Goal: Information Seeking & Learning: Learn about a topic

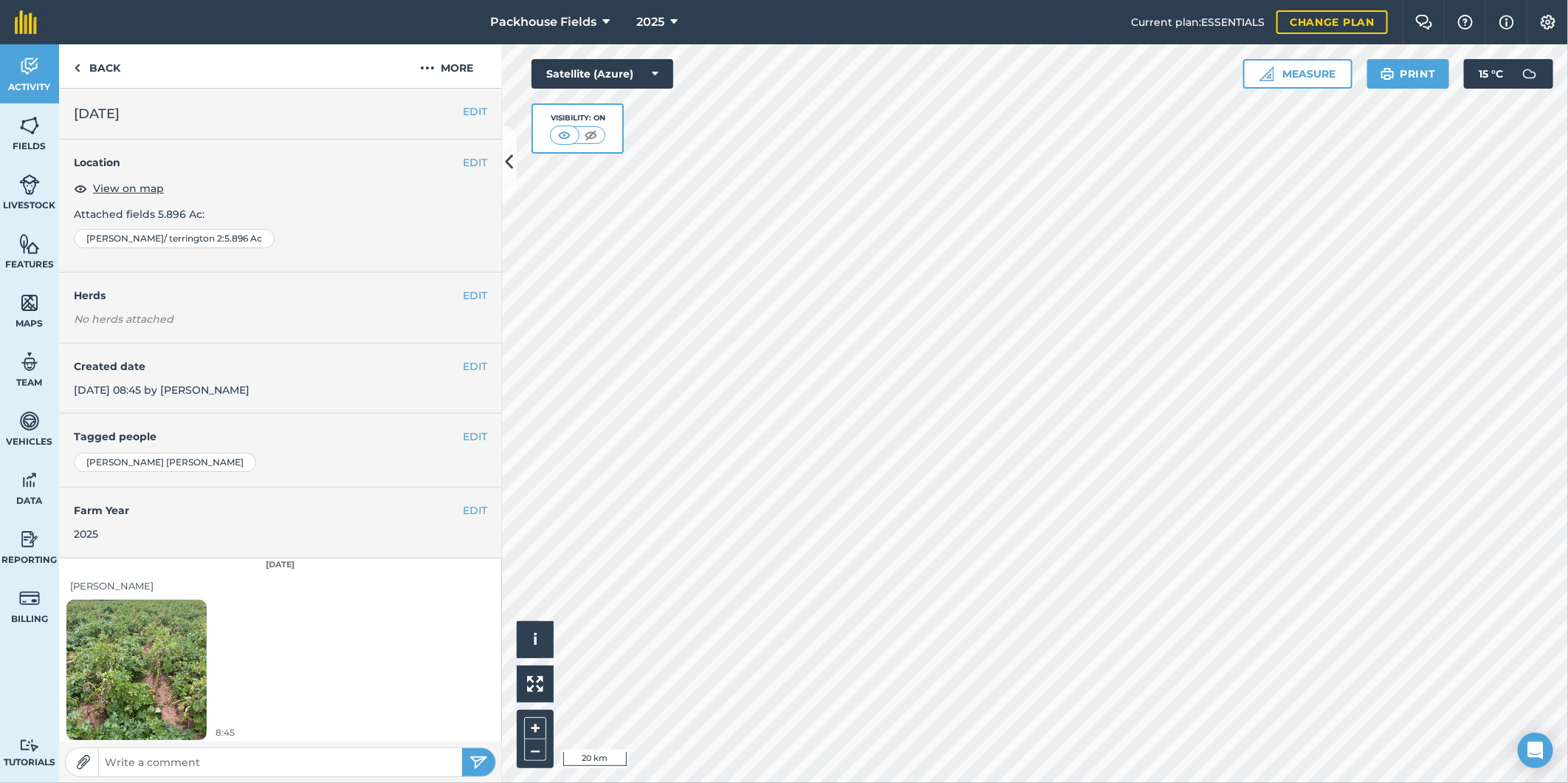
scroll to position [4, 0]
click at [109, 70] on link "Back" at bounding box center [96, 65] width 76 height 43
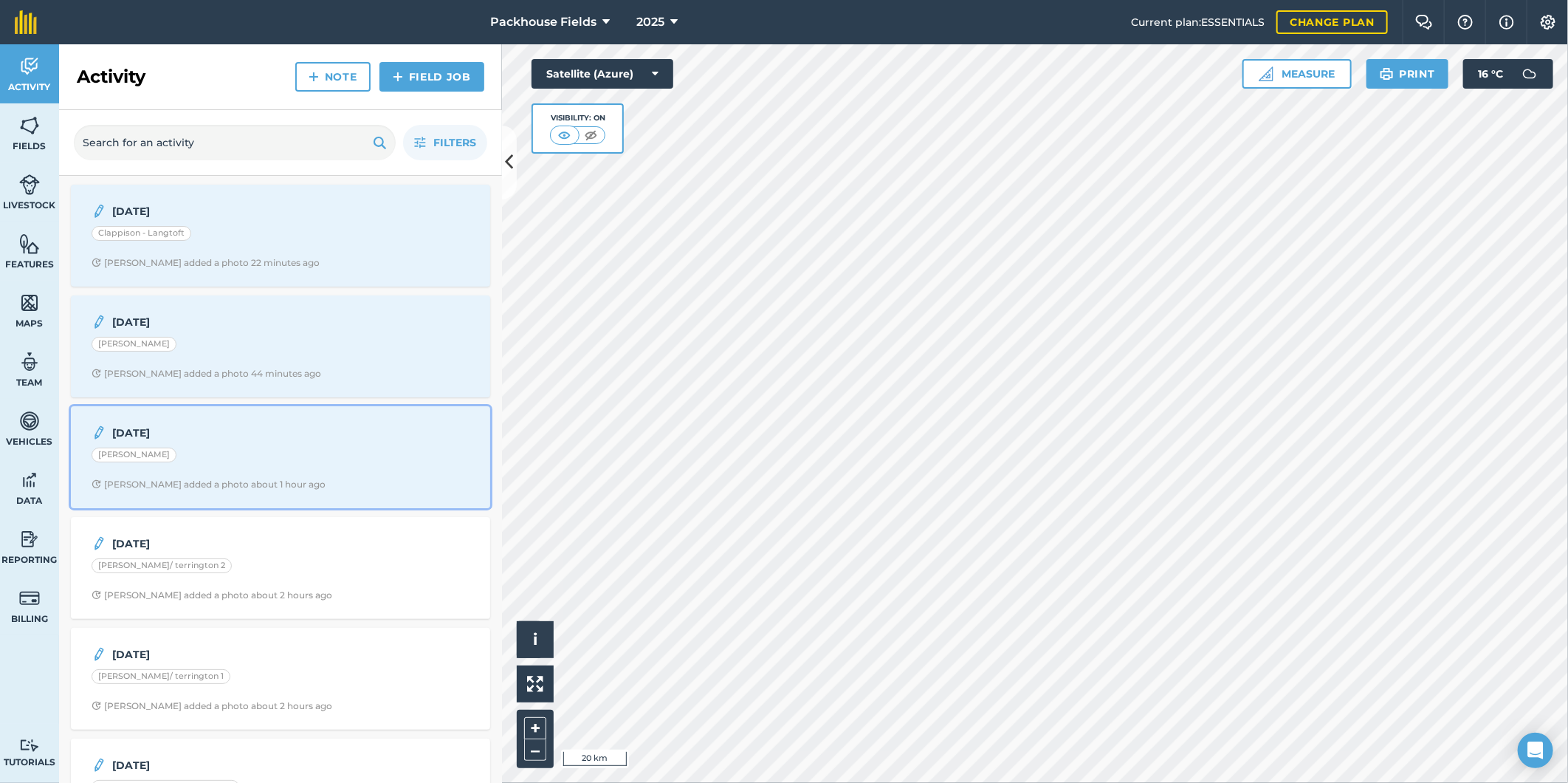
click at [316, 447] on div "[DATE] [PERSON_NAME] [PERSON_NAME] added a photo about 1 hour ago" at bounding box center [281, 457] width 402 height 84
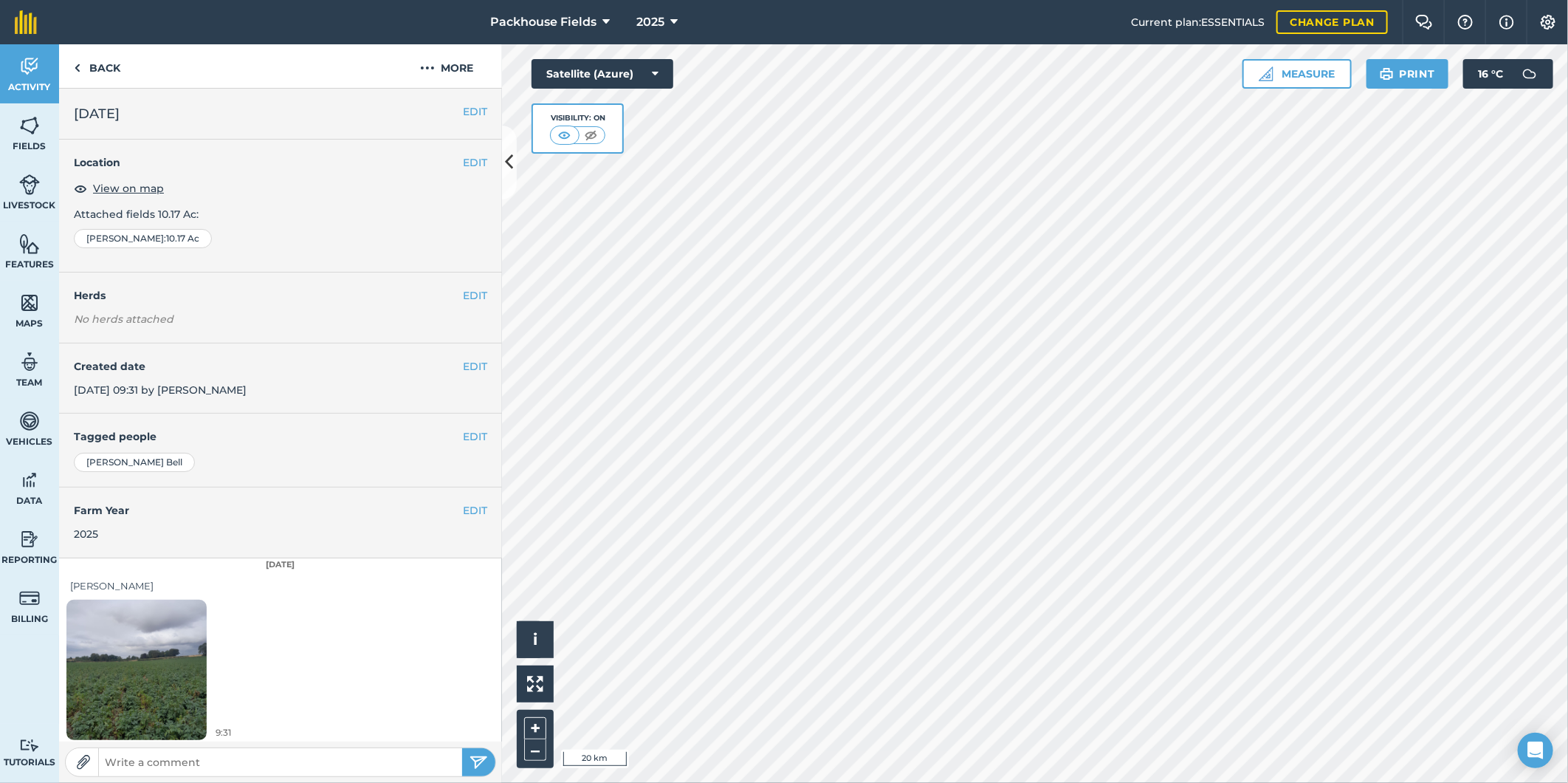
scroll to position [4, 0]
click at [100, 67] on link "Back" at bounding box center [96, 65] width 76 height 43
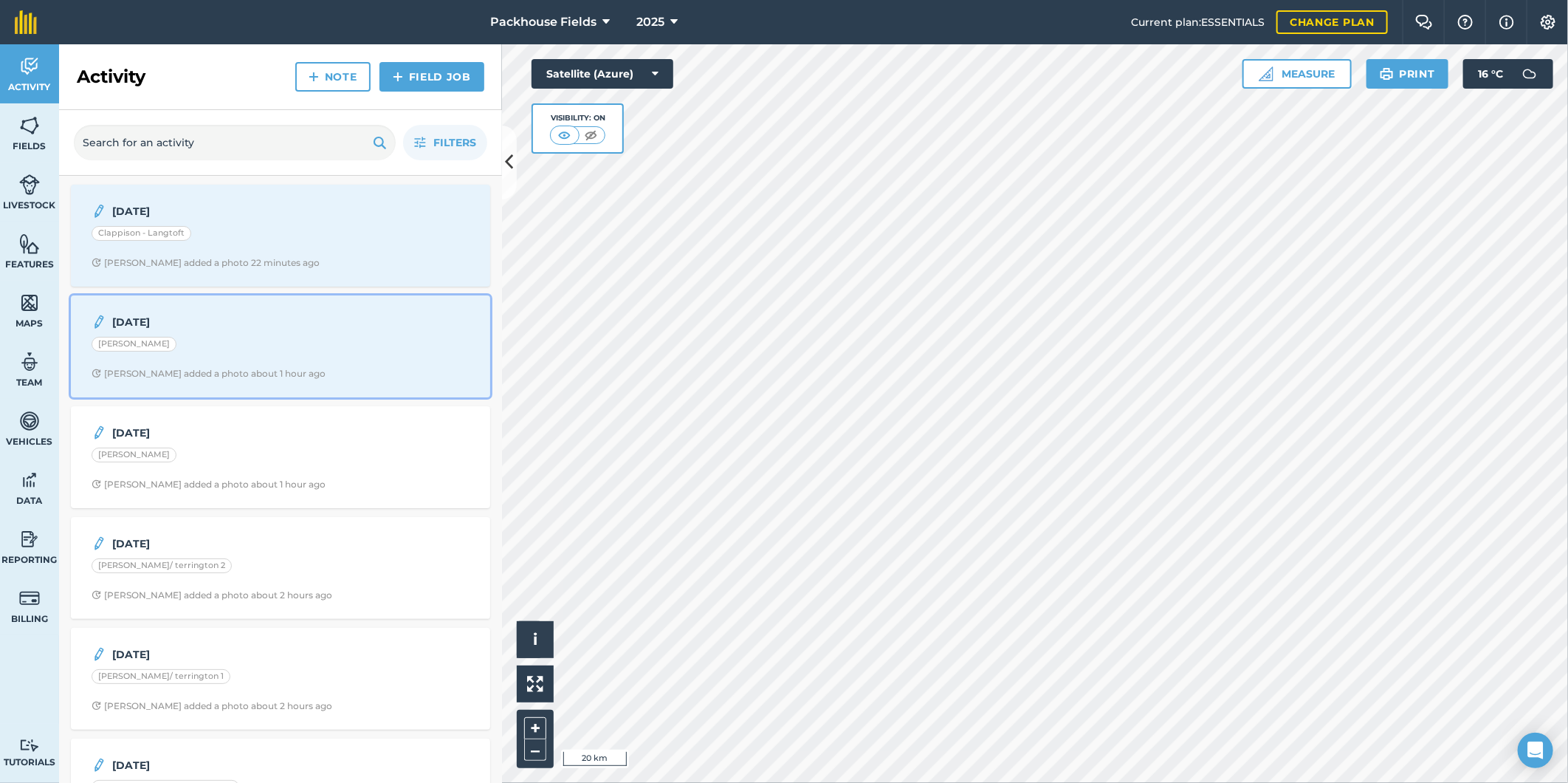
click at [306, 331] on div "[DATE] [PERSON_NAME] [PERSON_NAME] added a photo about 1 hour ago" at bounding box center [281, 346] width 402 height 84
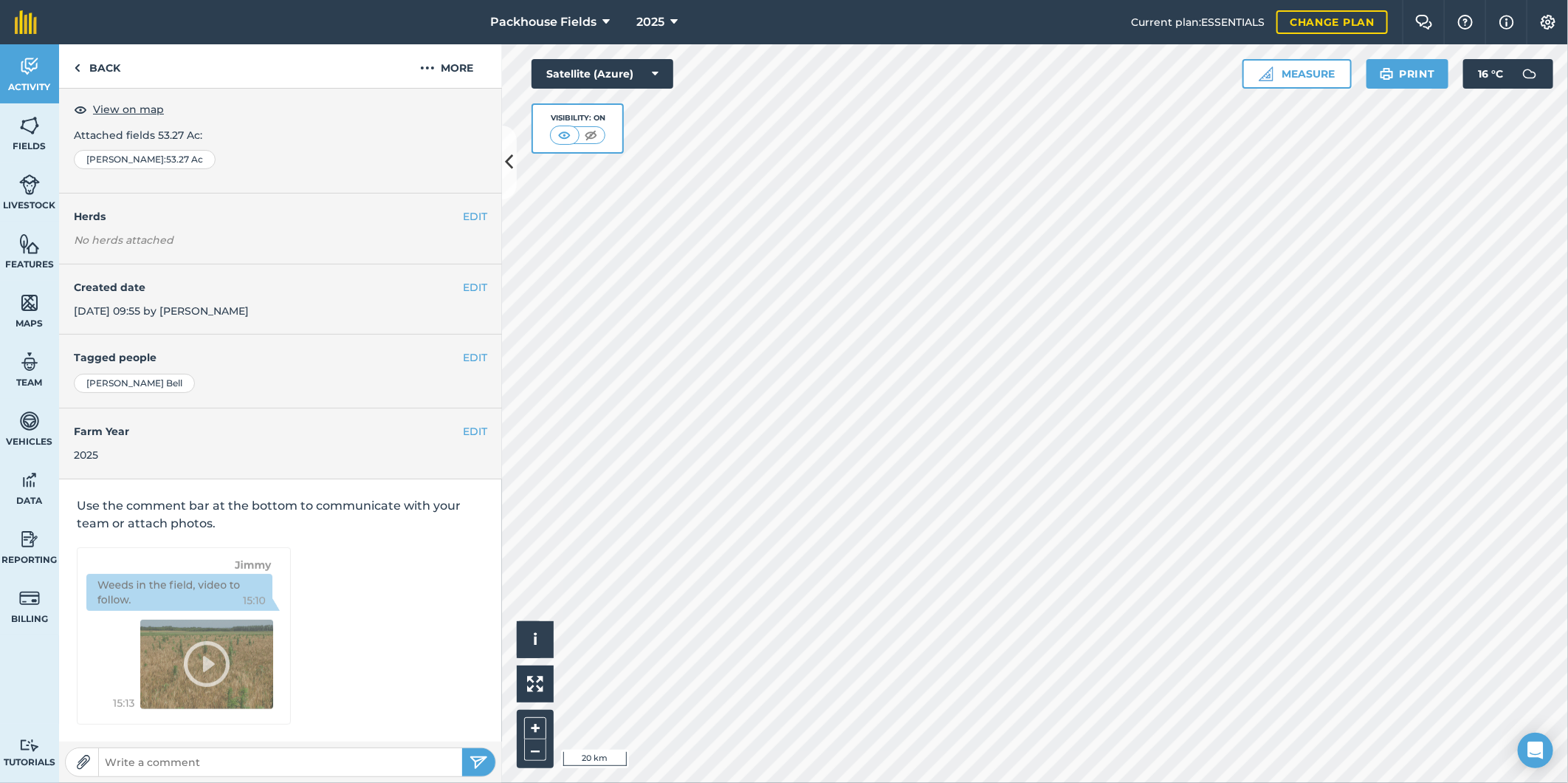
scroll to position [4, 0]
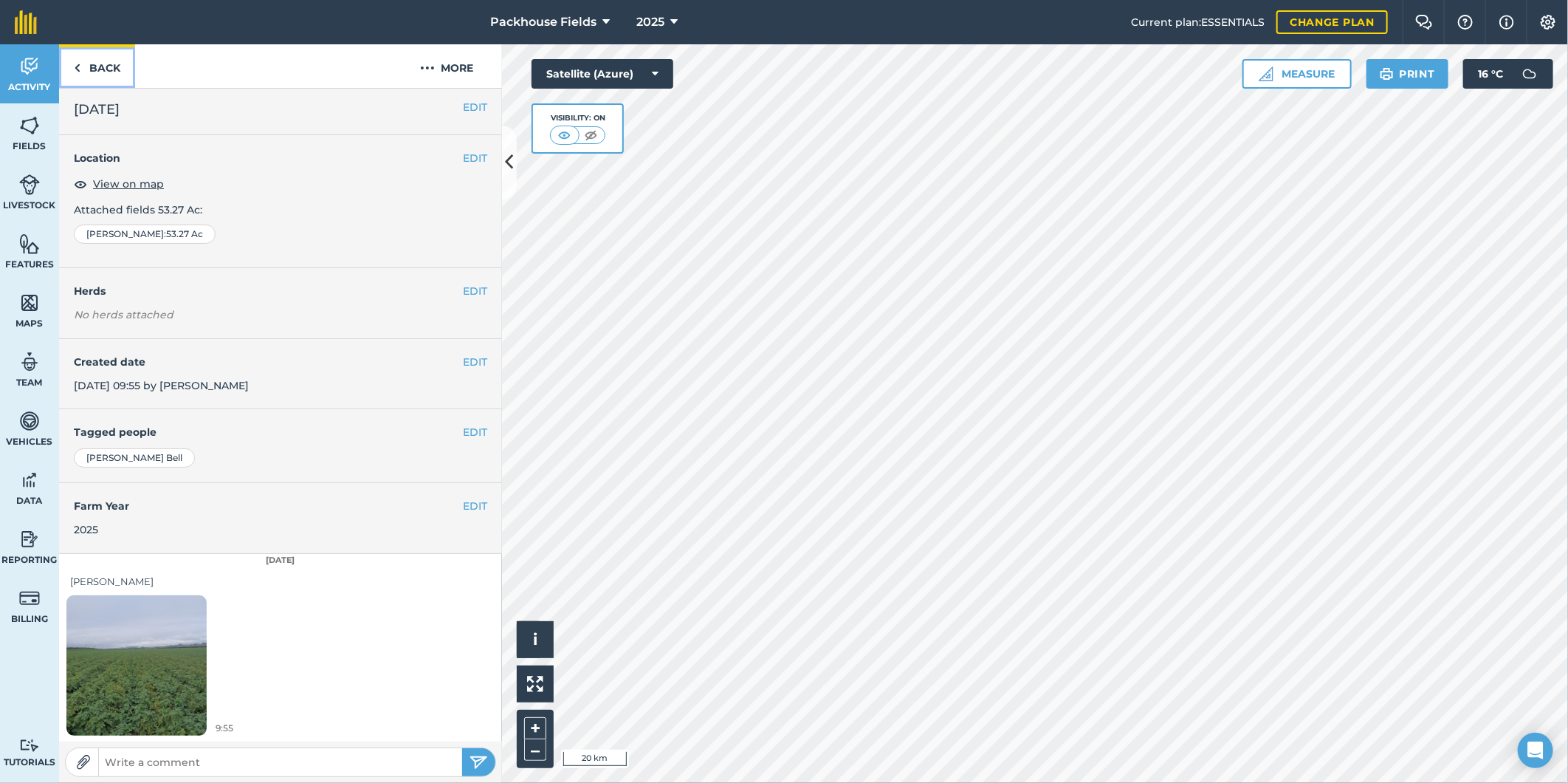
click at [106, 62] on link "Back" at bounding box center [96, 65] width 76 height 43
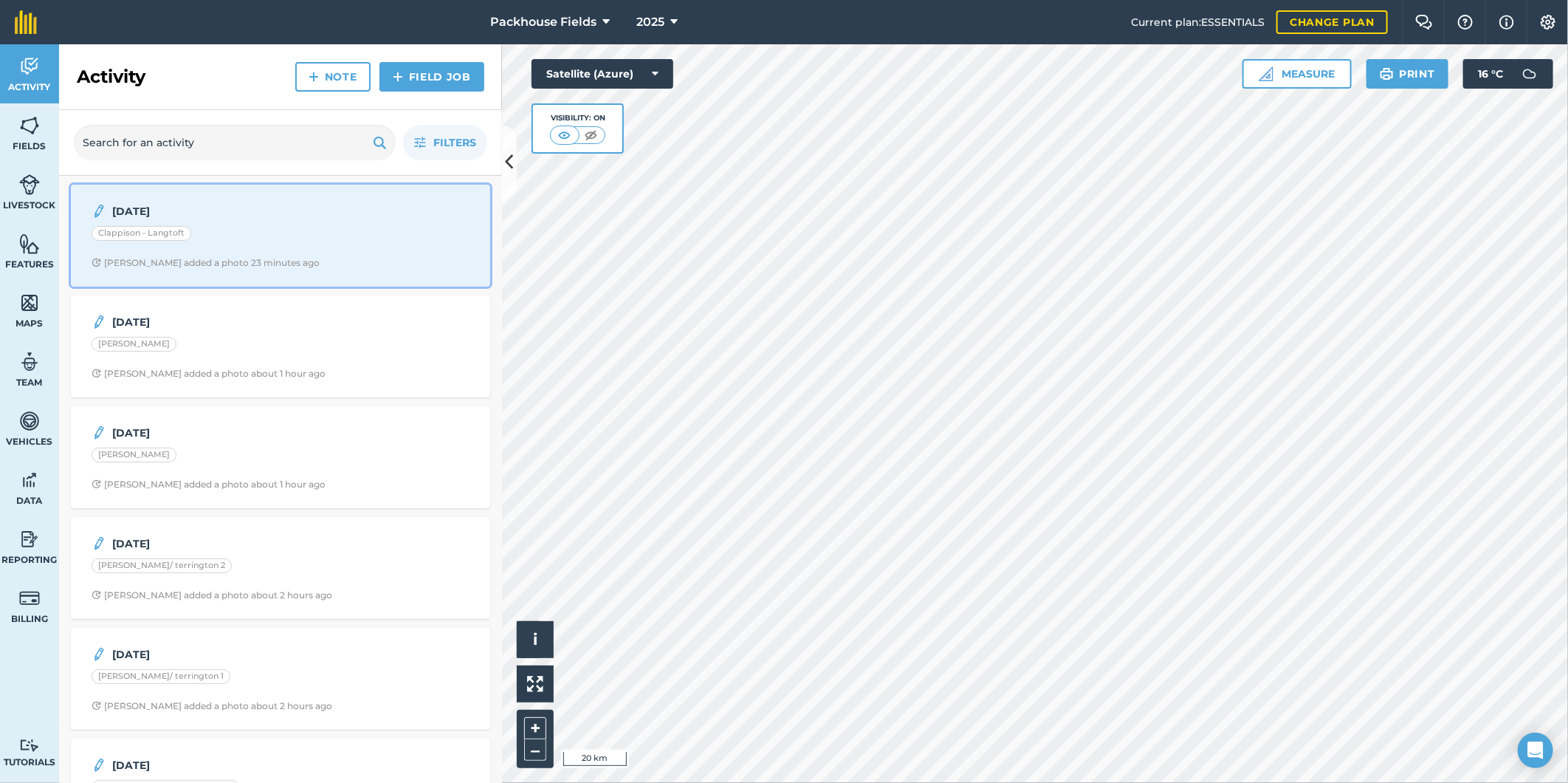
click at [321, 244] on div "Clappison - Langtoft" at bounding box center [280, 235] width 378 height 19
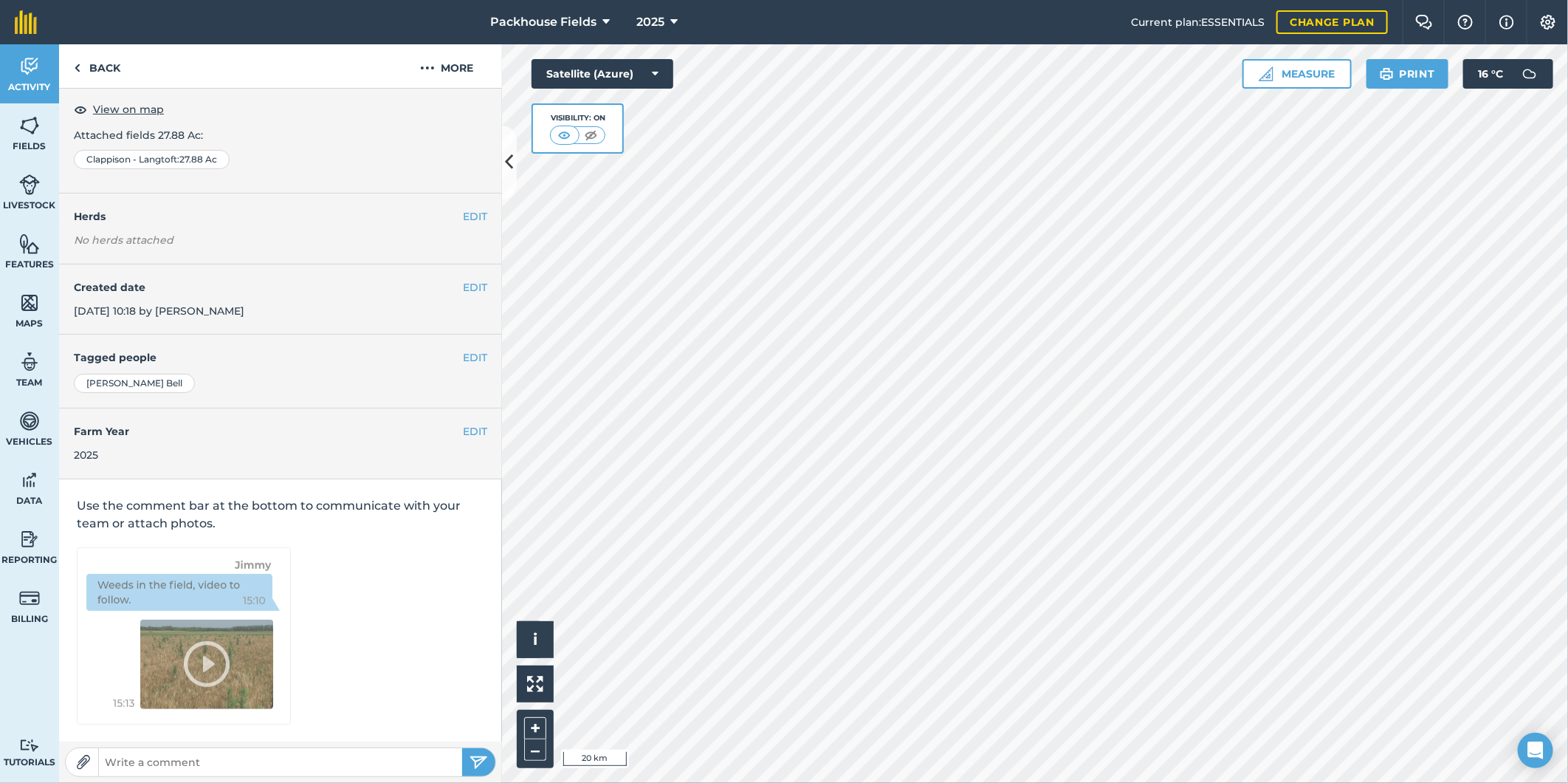
scroll to position [4, 0]
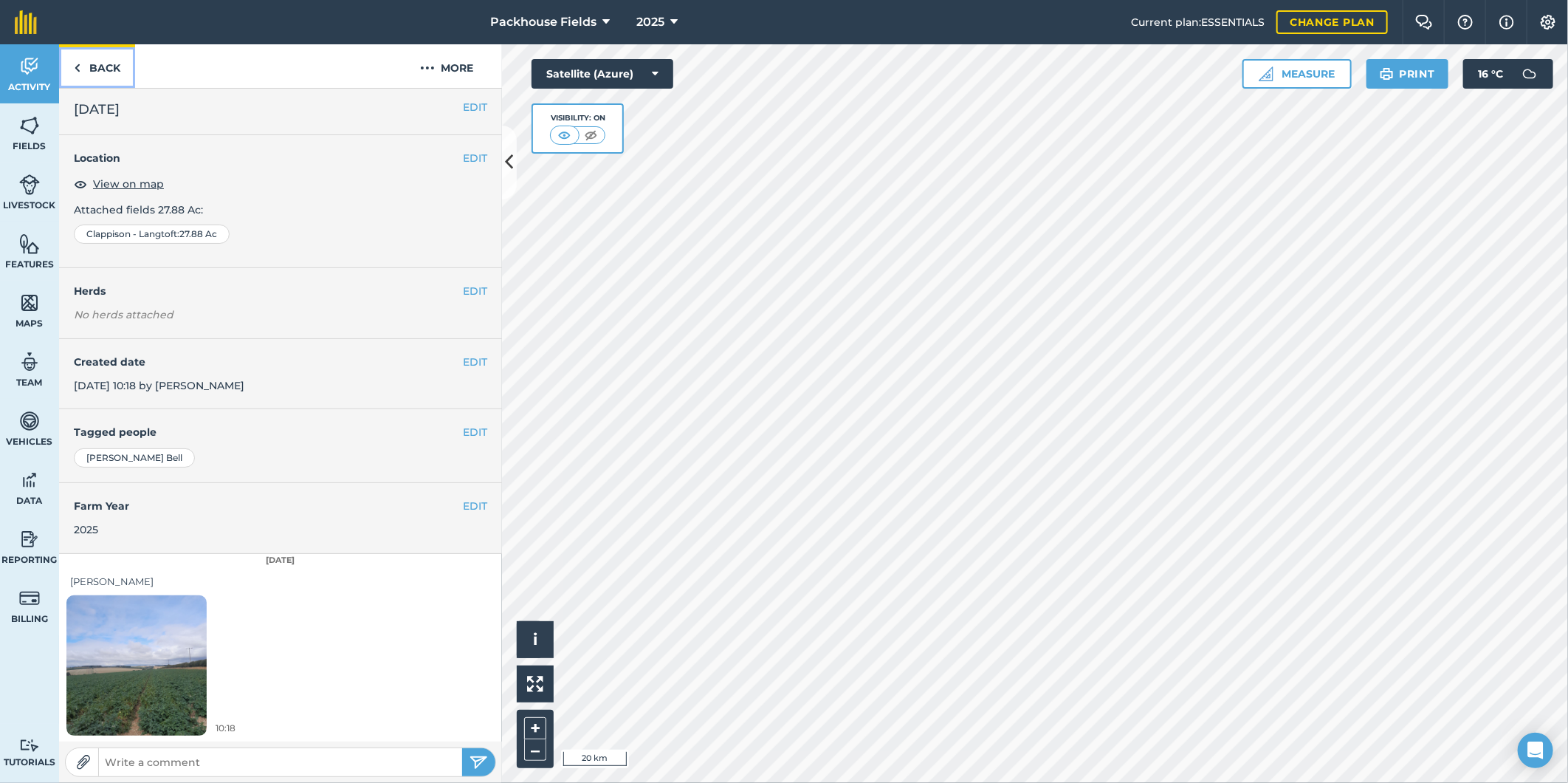
click at [100, 60] on link "Back" at bounding box center [96, 65] width 76 height 43
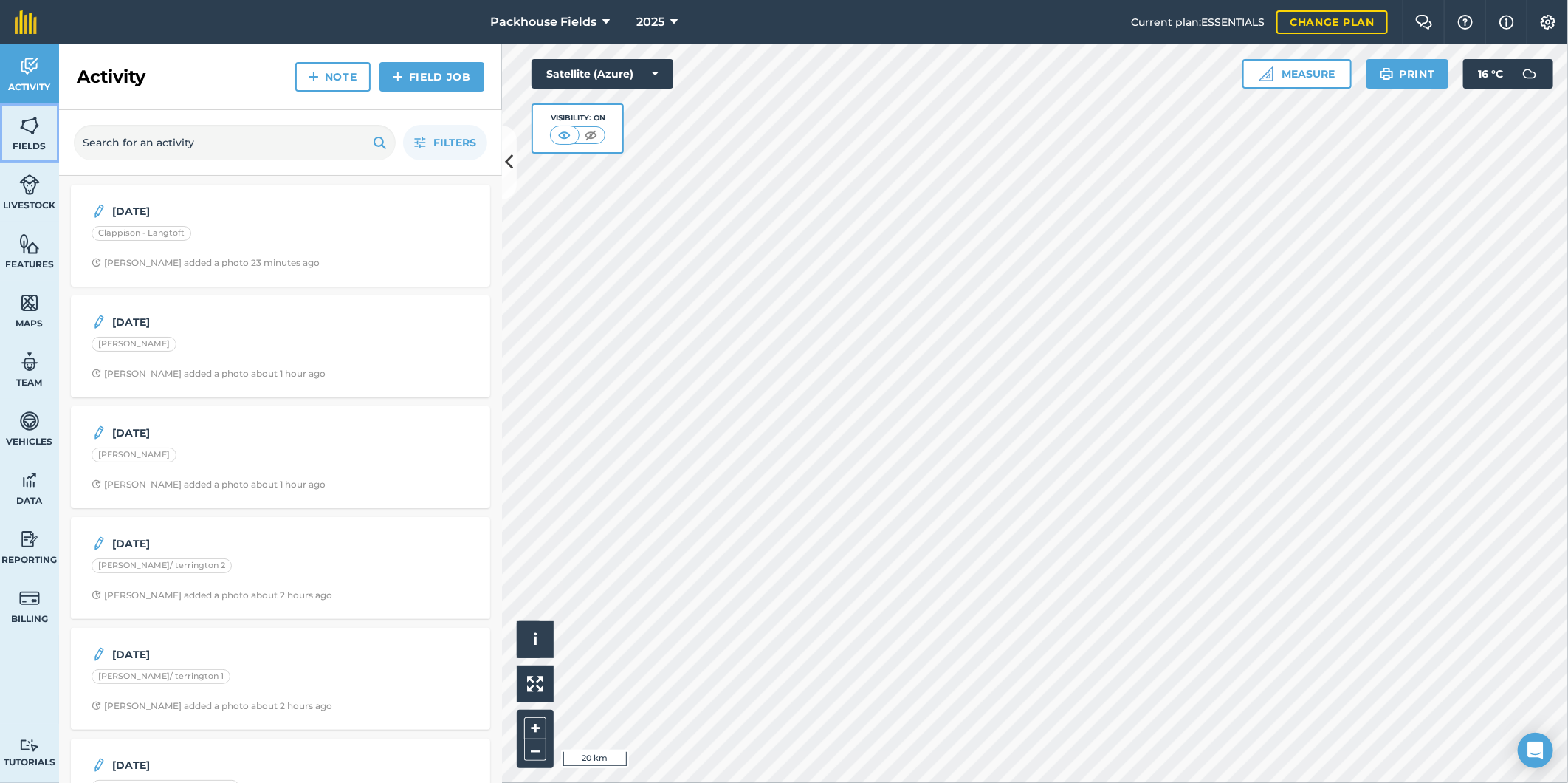
click at [41, 138] on link "Fields" at bounding box center [29, 133] width 59 height 59
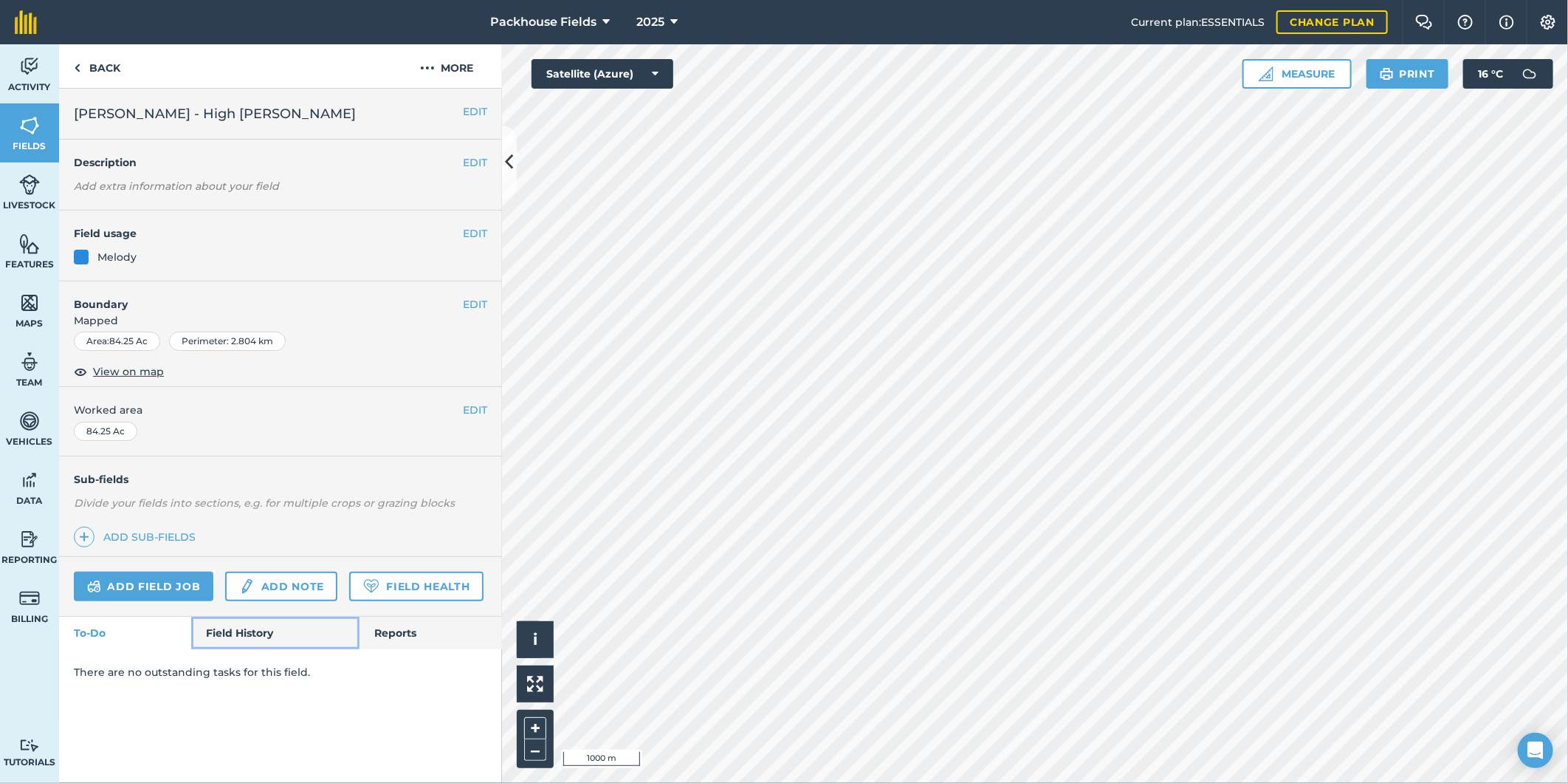
click at [248, 636] on link "Field History" at bounding box center [275, 633] width 168 height 33
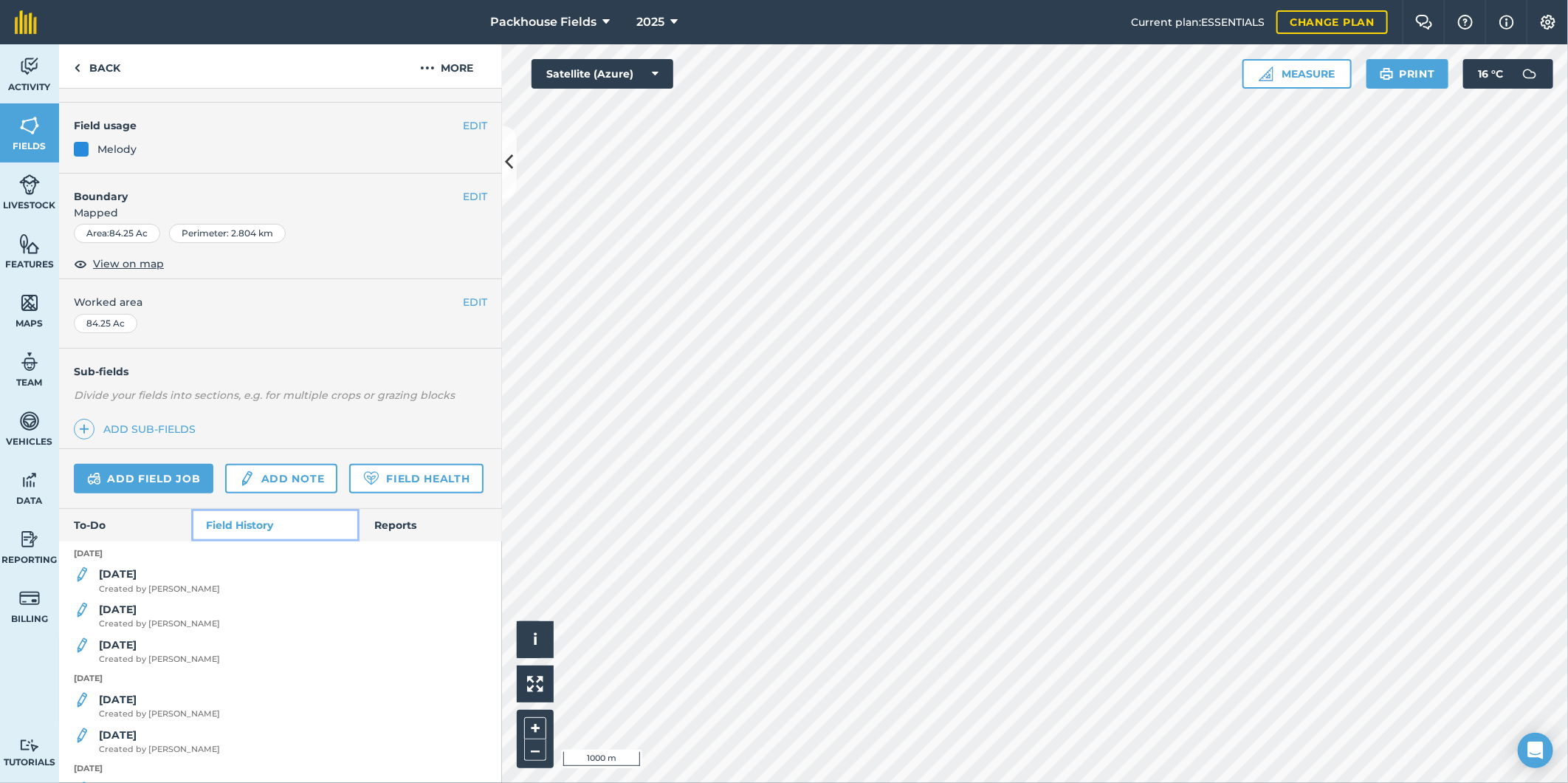
scroll to position [109, 0]
click at [130, 579] on strong "[DATE]" at bounding box center [118, 573] width 38 height 13
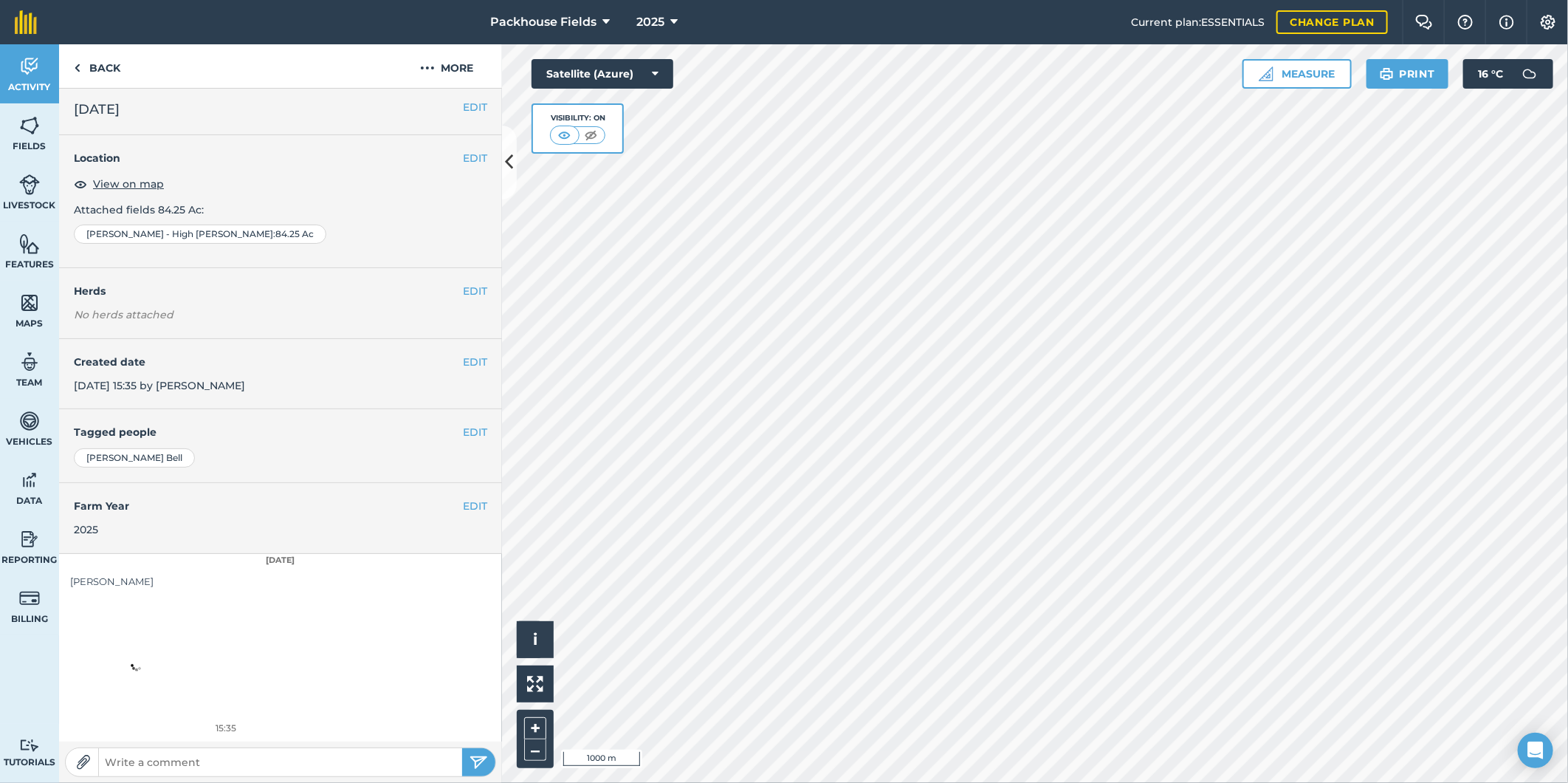
scroll to position [4, 0]
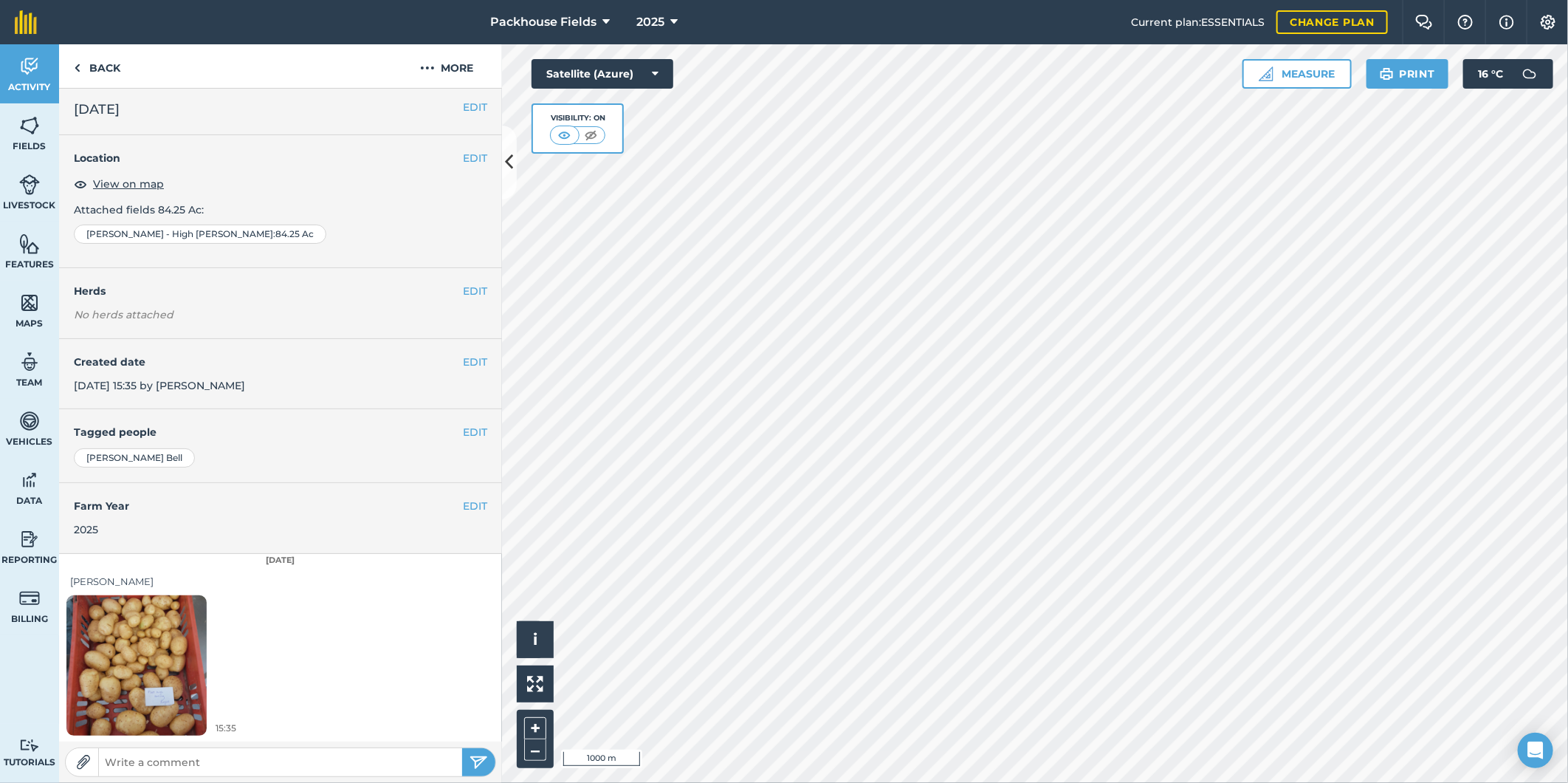
click at [168, 657] on img at bounding box center [136, 664] width 141 height 187
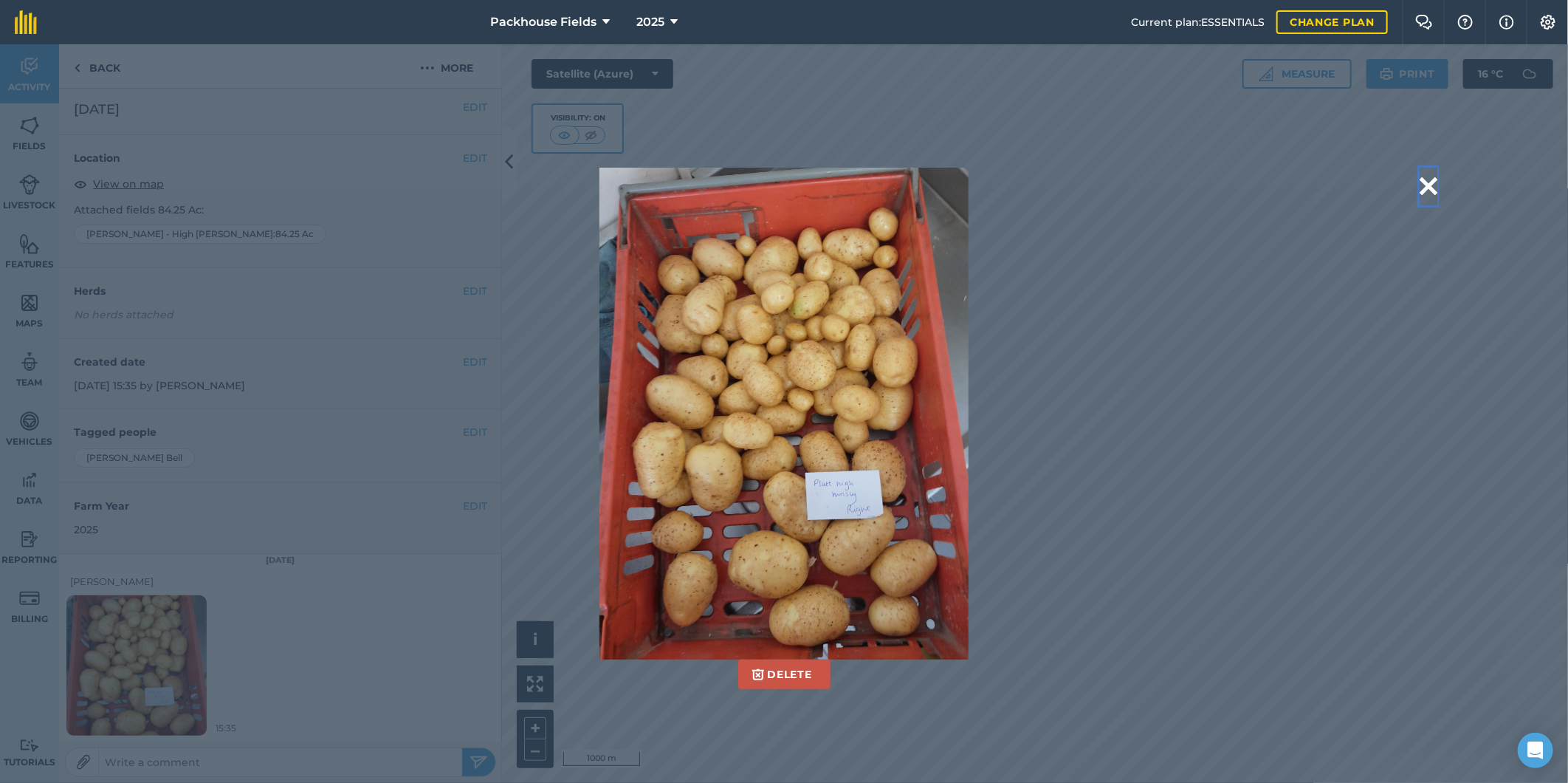
click at [1428, 180] on button at bounding box center [1429, 186] width 18 height 38
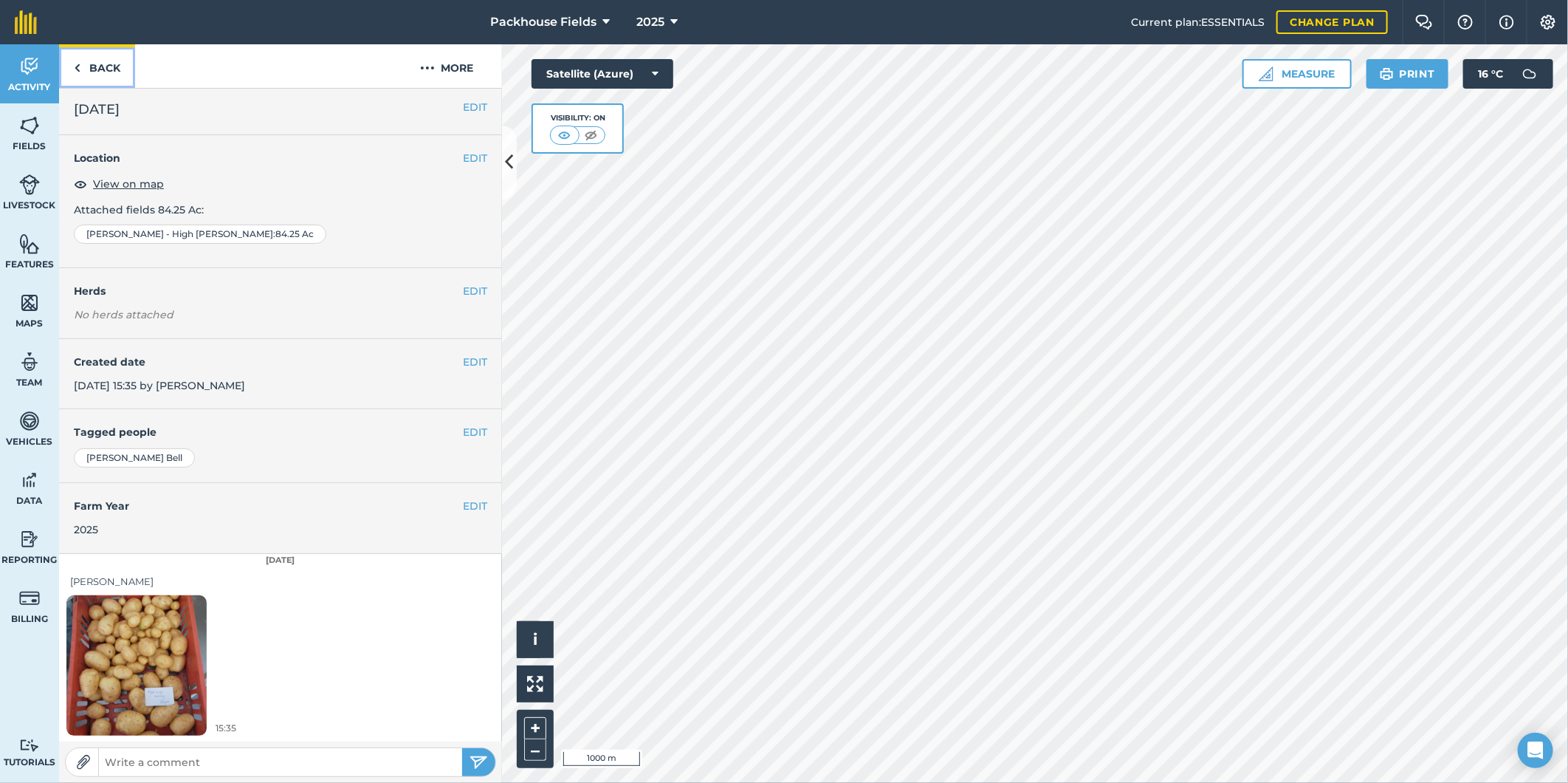
click at [108, 48] on link "Back" at bounding box center [96, 65] width 76 height 43
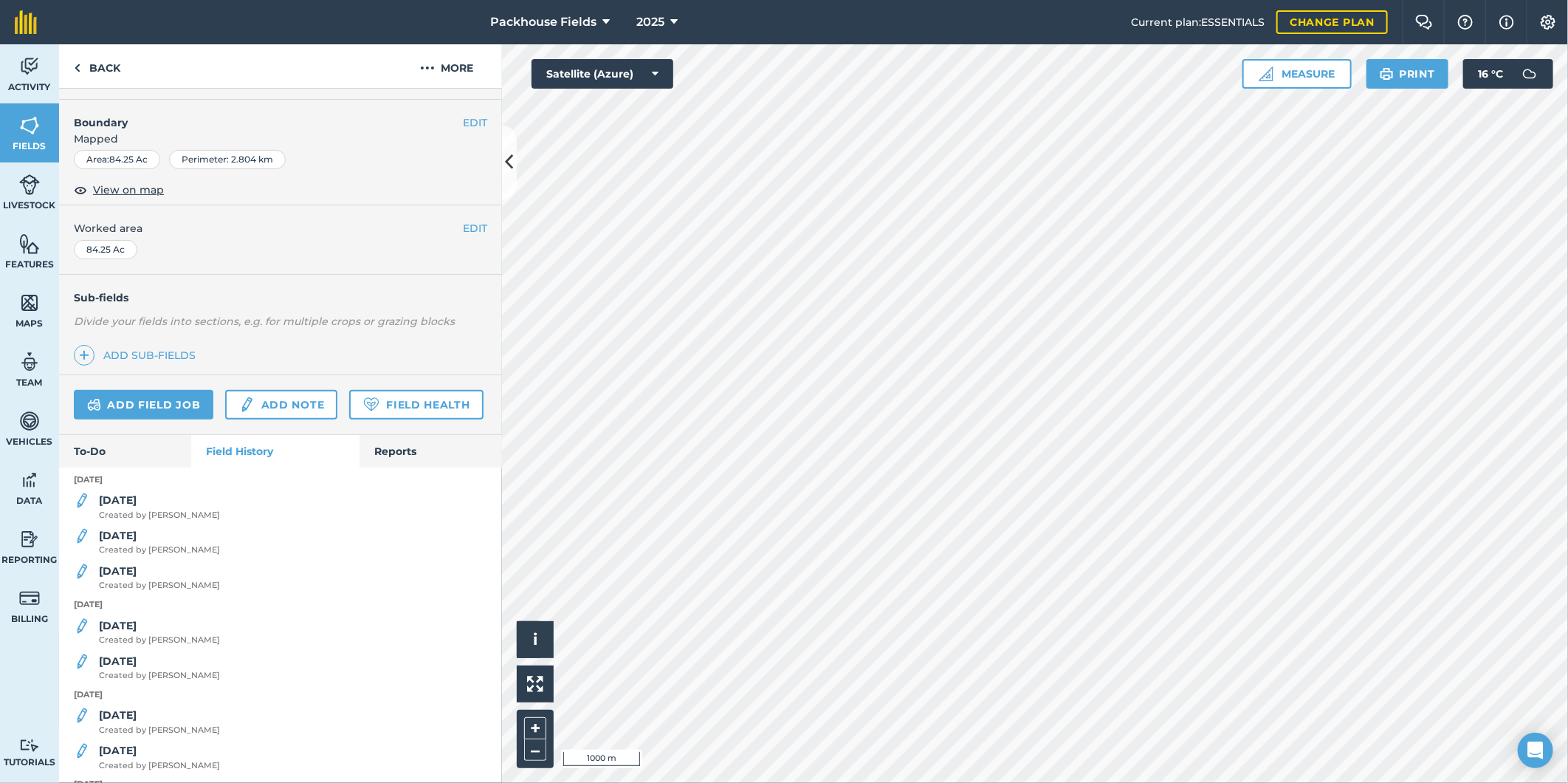
scroll to position [190, 0]
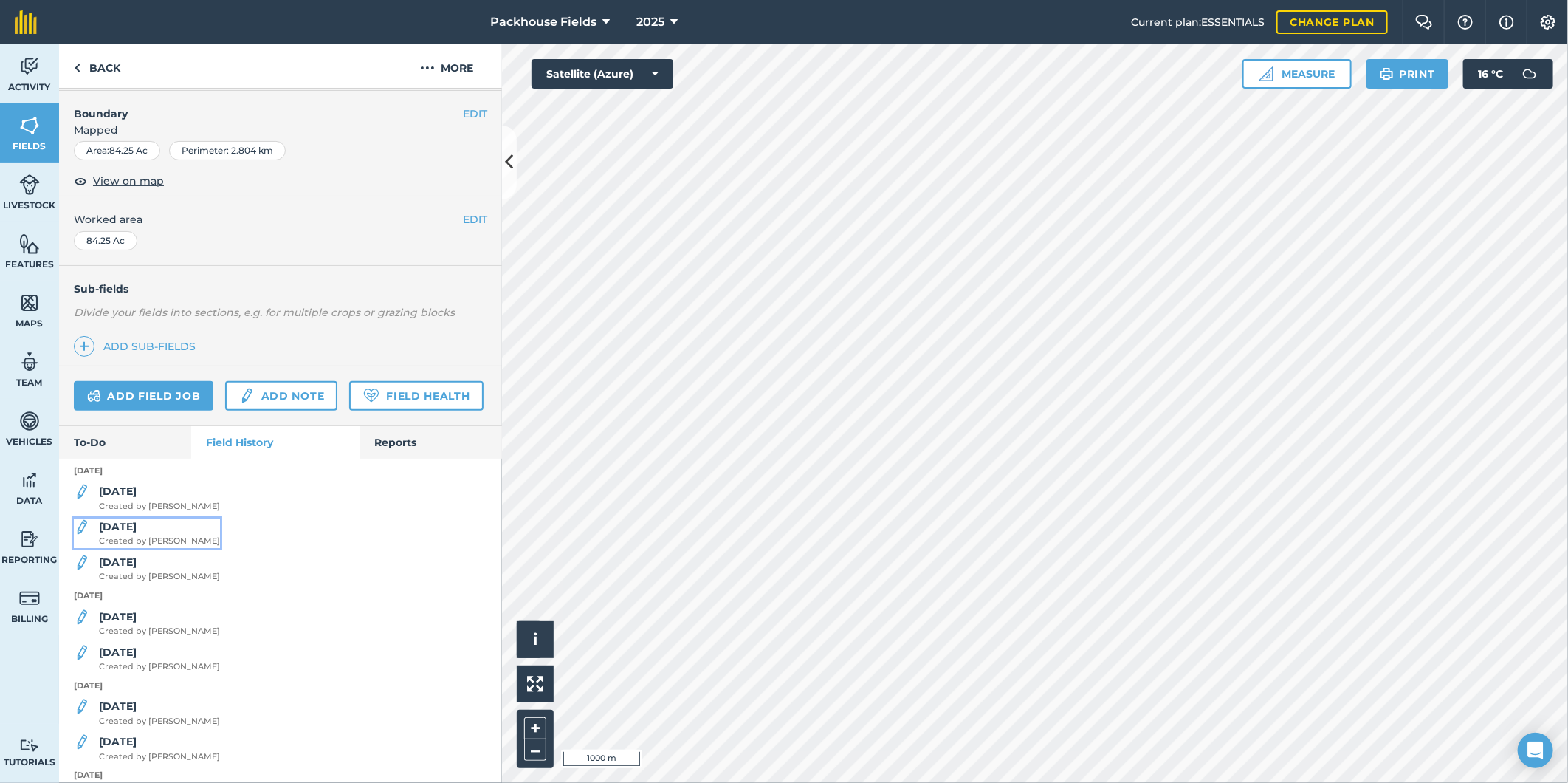
click at [154, 548] on div "[DATE] Created by [PERSON_NAME]" at bounding box center [159, 533] width 121 height 29
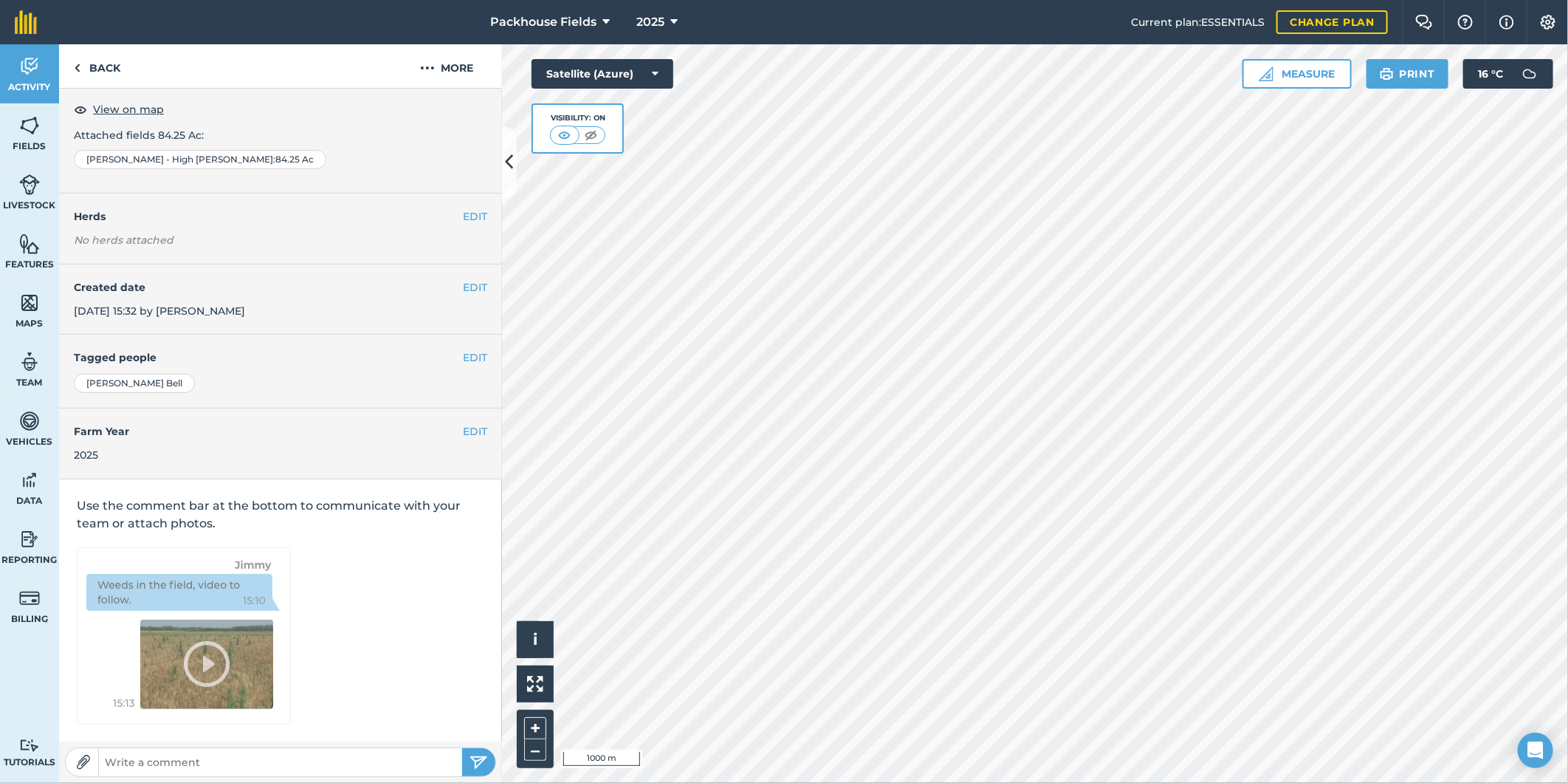
scroll to position [4, 0]
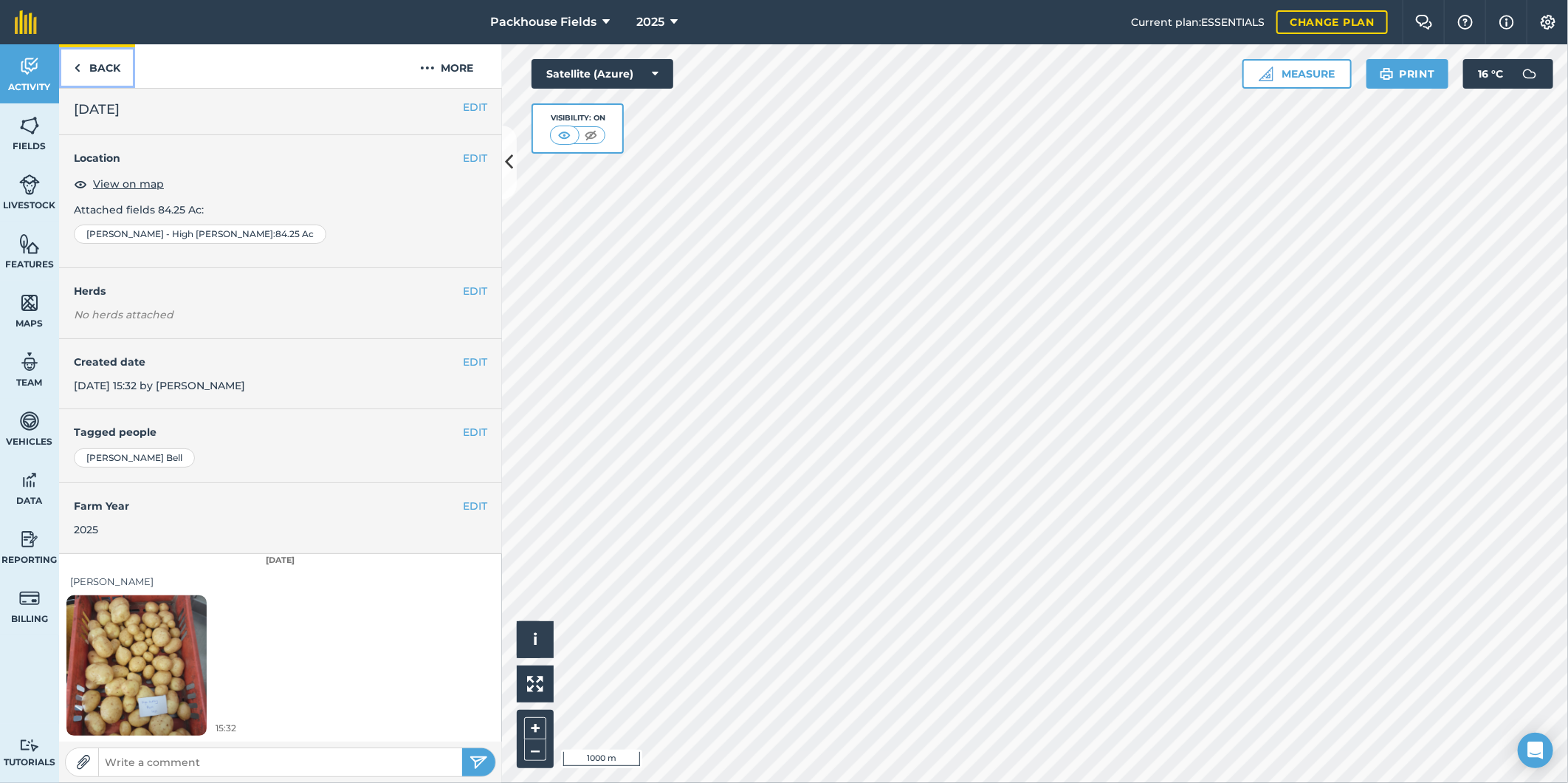
click at [91, 60] on link "Back" at bounding box center [96, 65] width 76 height 43
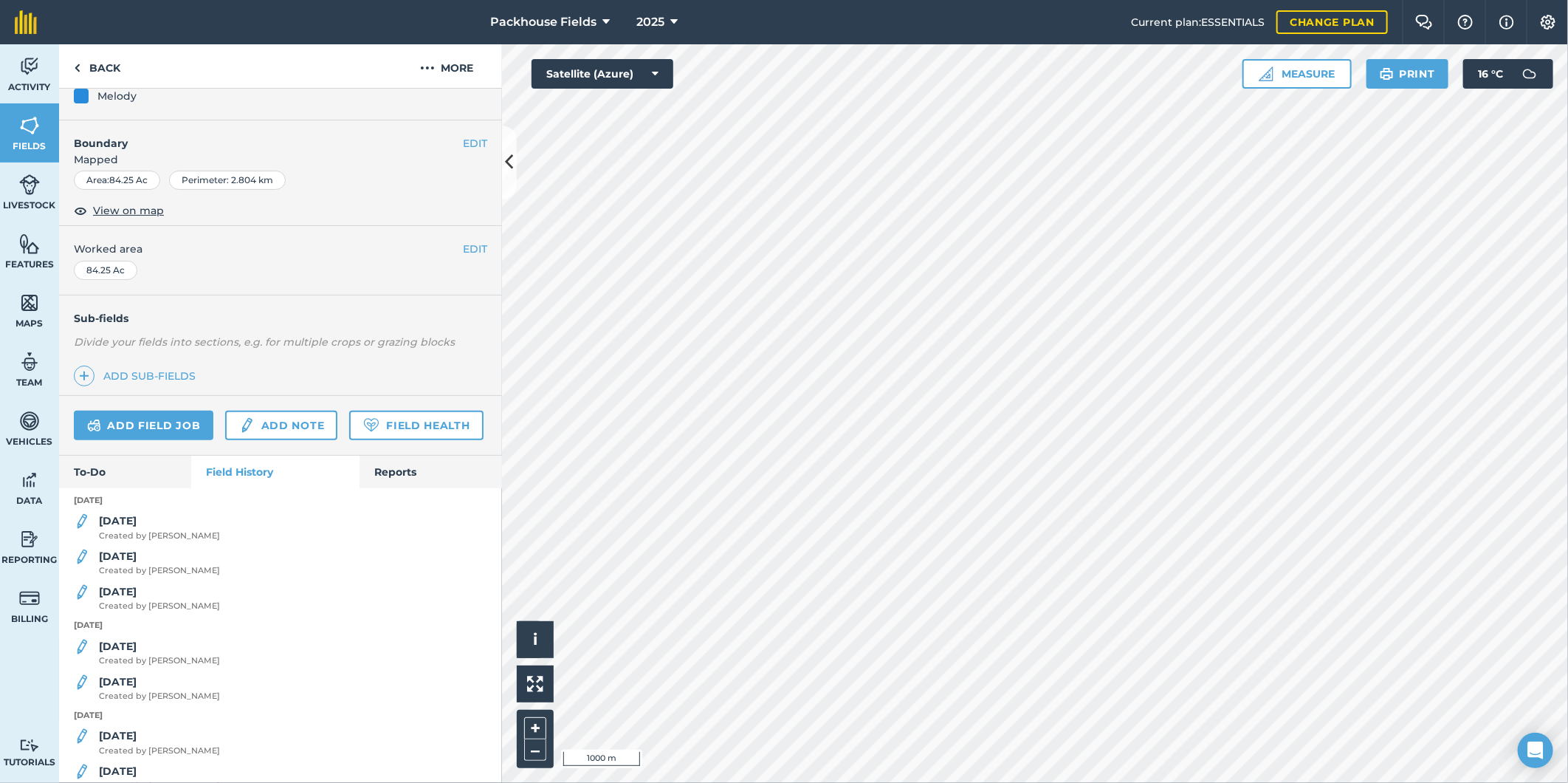
scroll to position [190, 0]
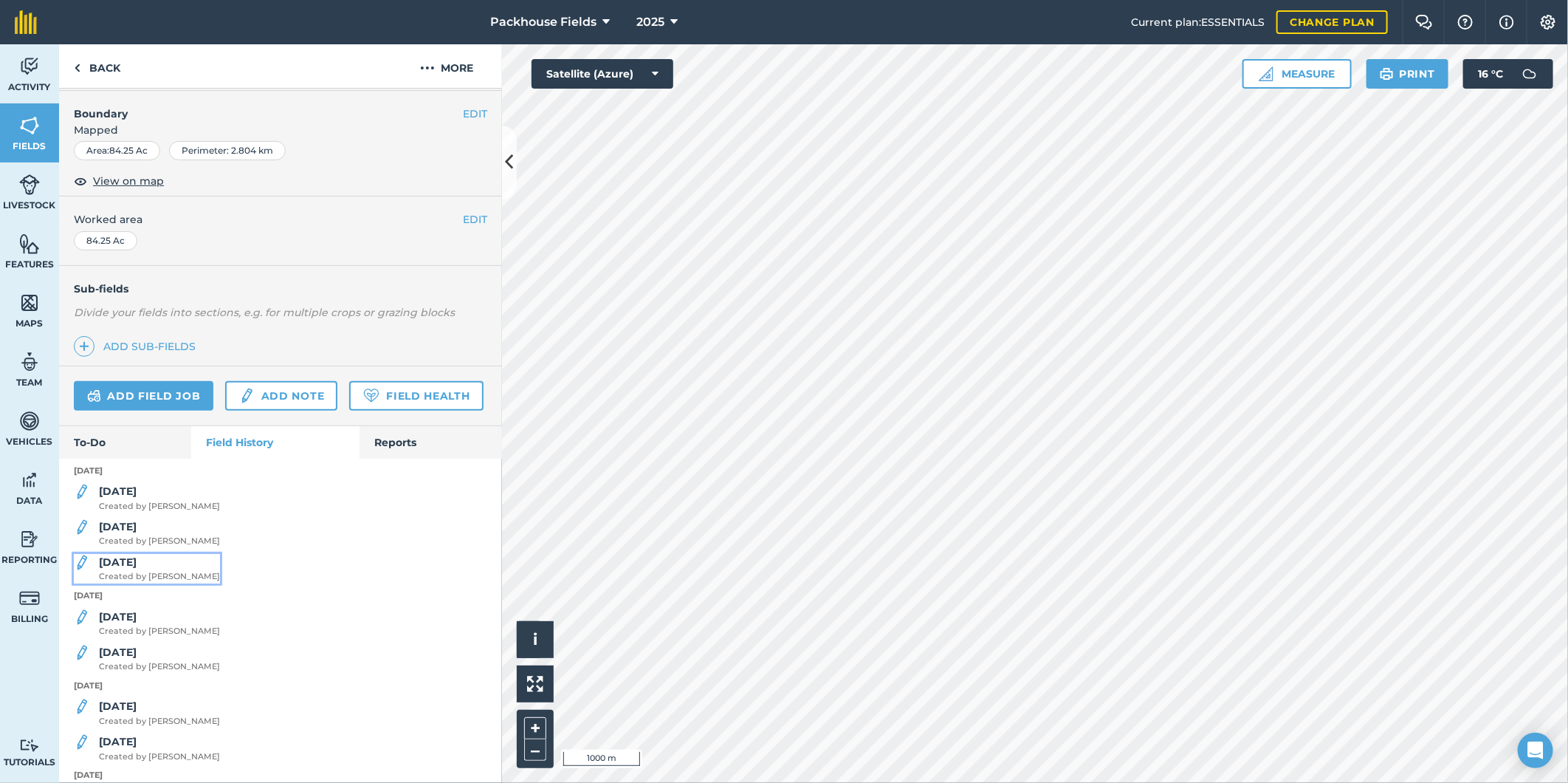
click at [145, 584] on span "Created by [PERSON_NAME]" at bounding box center [159, 577] width 121 height 13
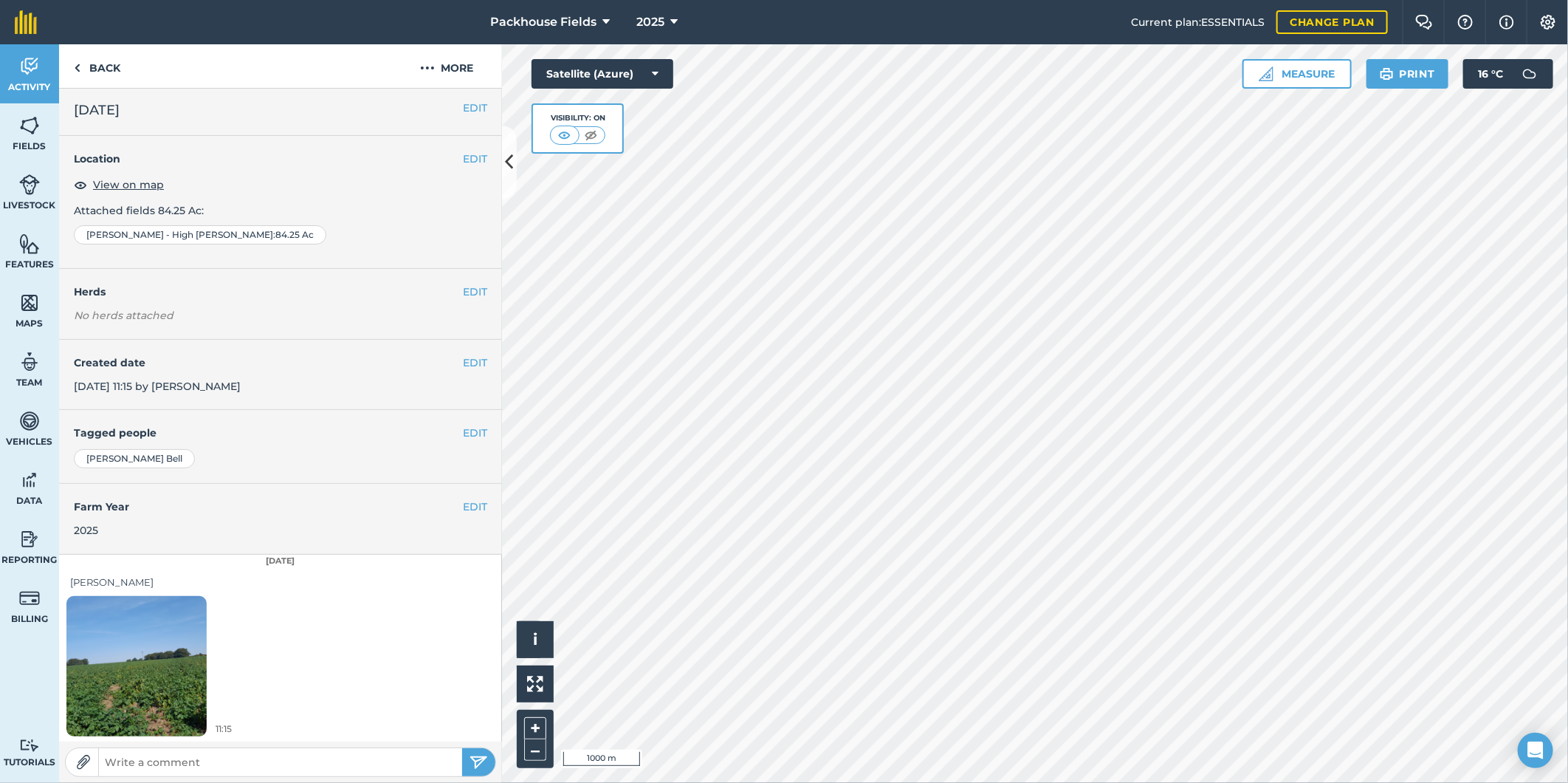
scroll to position [4, 0]
click at [163, 654] on img at bounding box center [136, 664] width 141 height 187
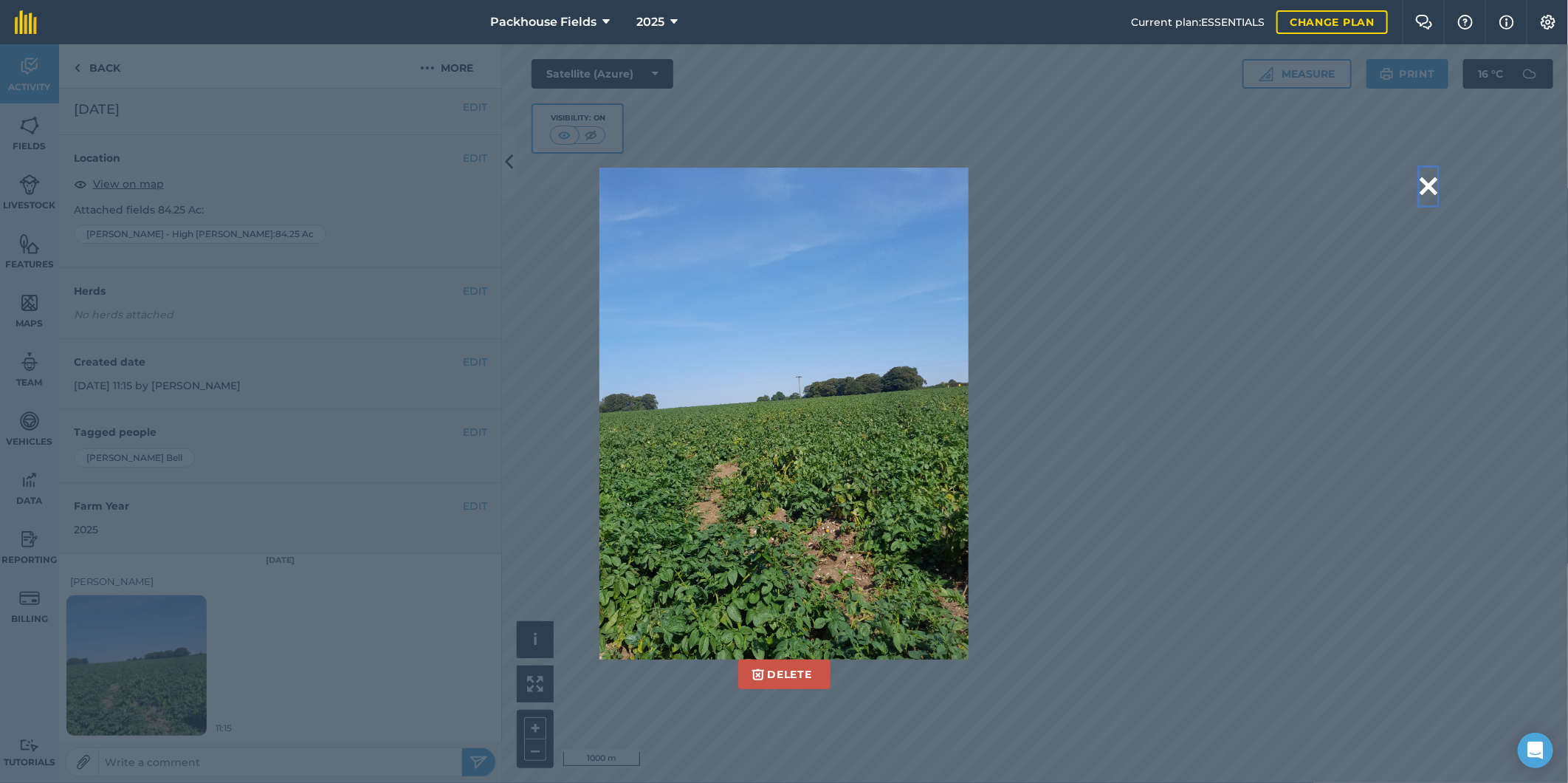
click at [1427, 181] on button at bounding box center [1429, 186] width 18 height 38
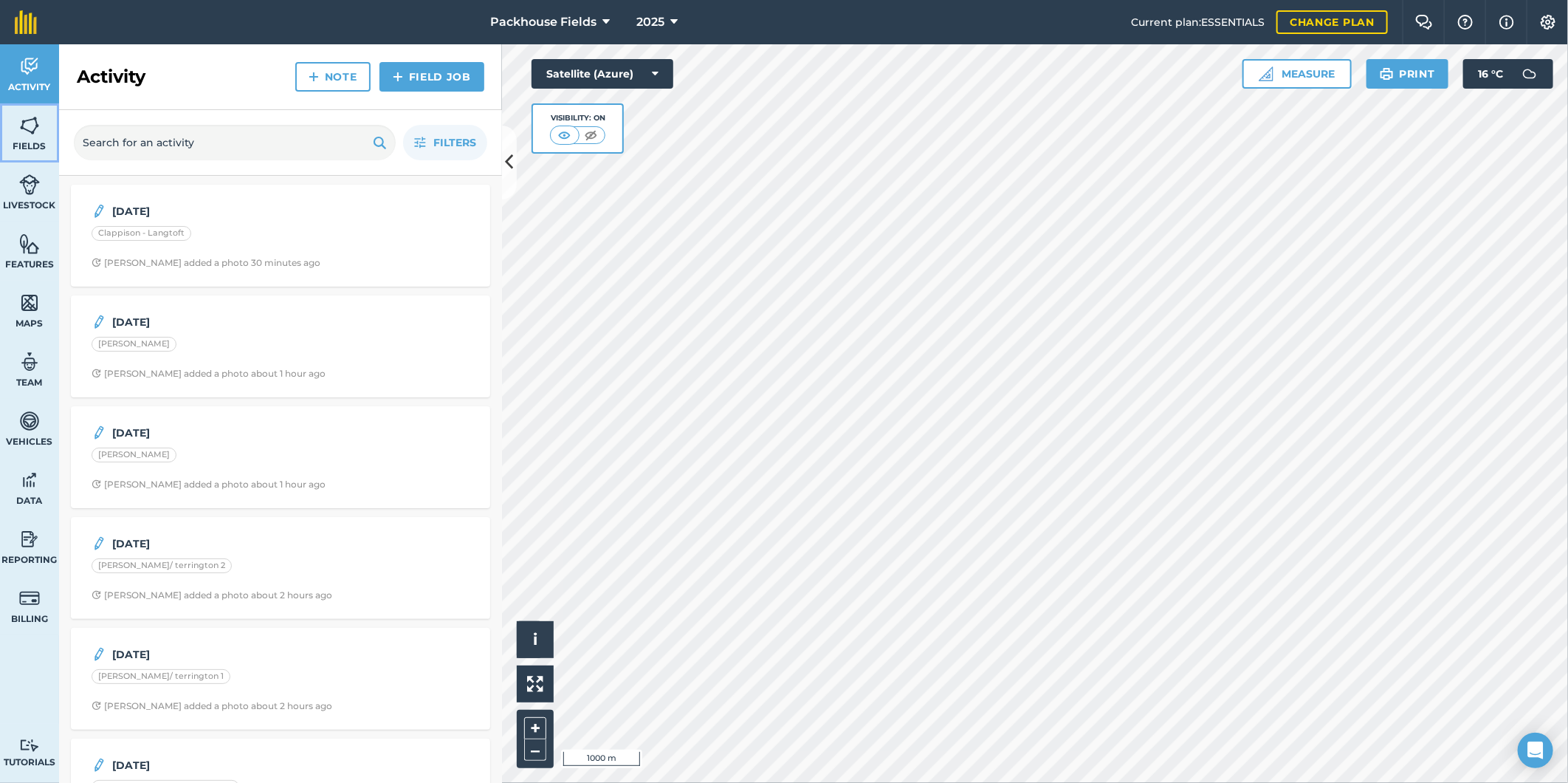
click at [31, 127] on img at bounding box center [29, 125] width 20 height 22
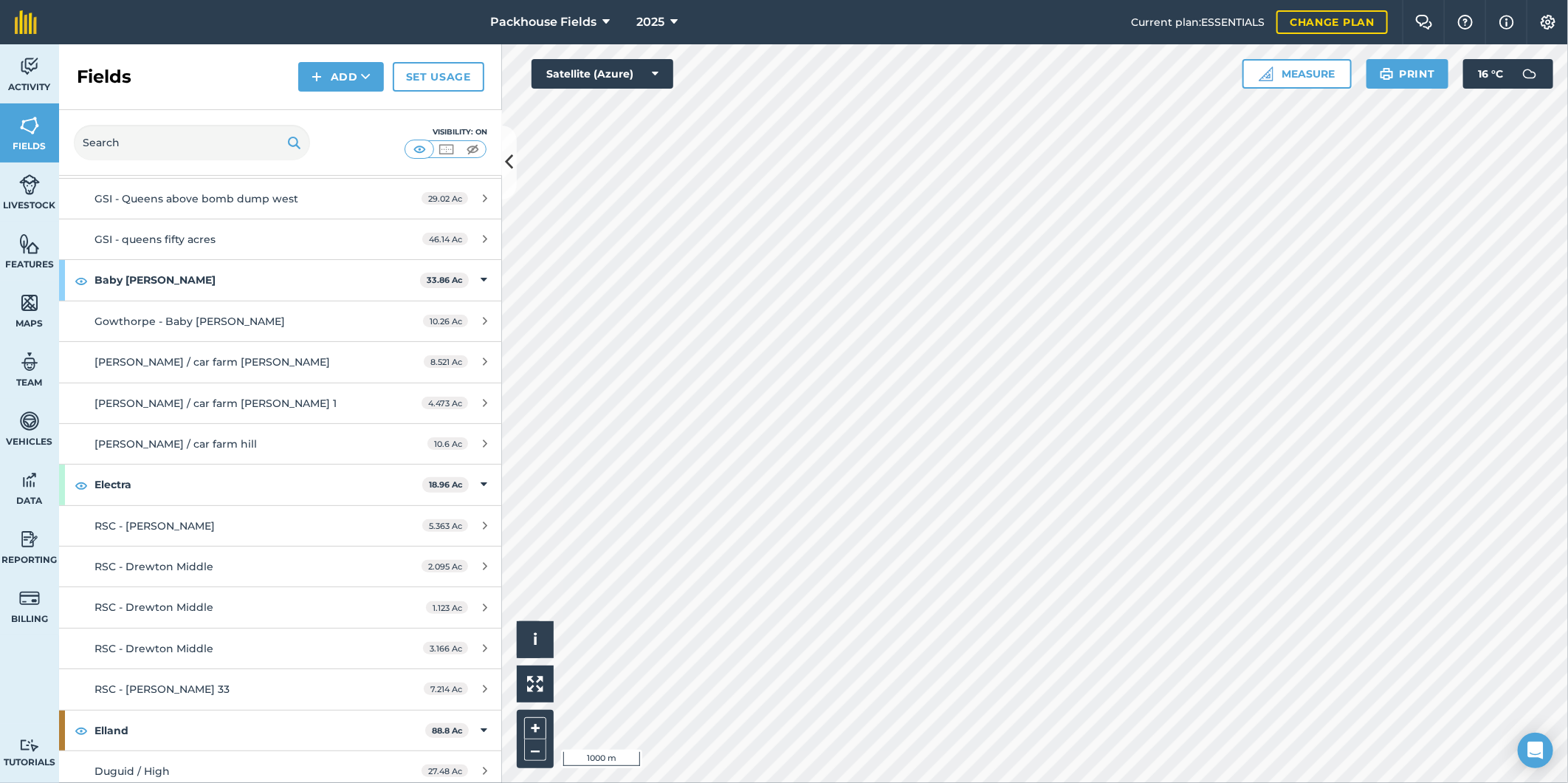
scroll to position [164, 0]
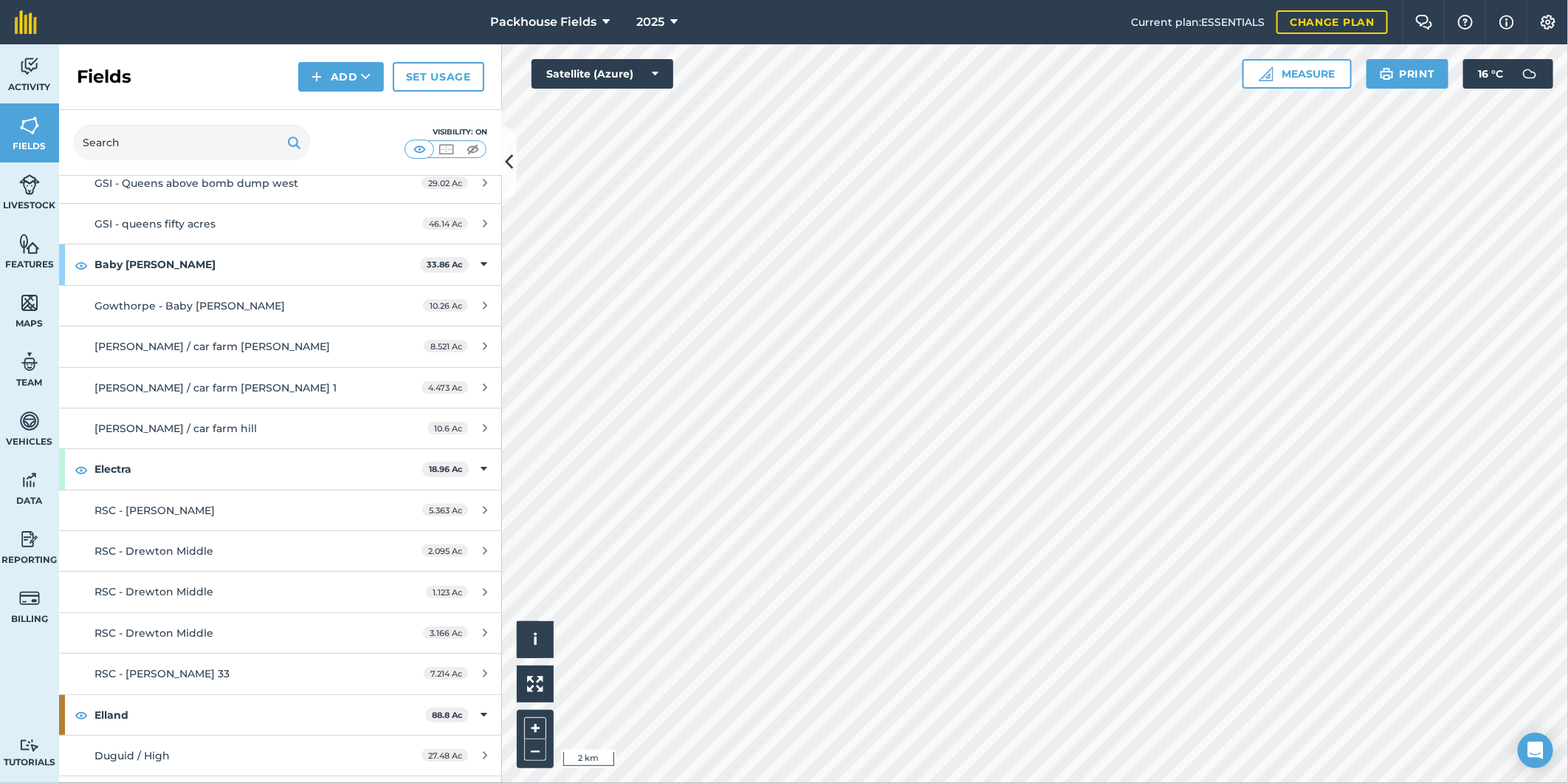
click at [1115, 782] on html "Packhouse Fields 2025 Current plan : ESSENTIALS Change plan Farm Chat Help Info…" at bounding box center [784, 392] width 1568 height 783
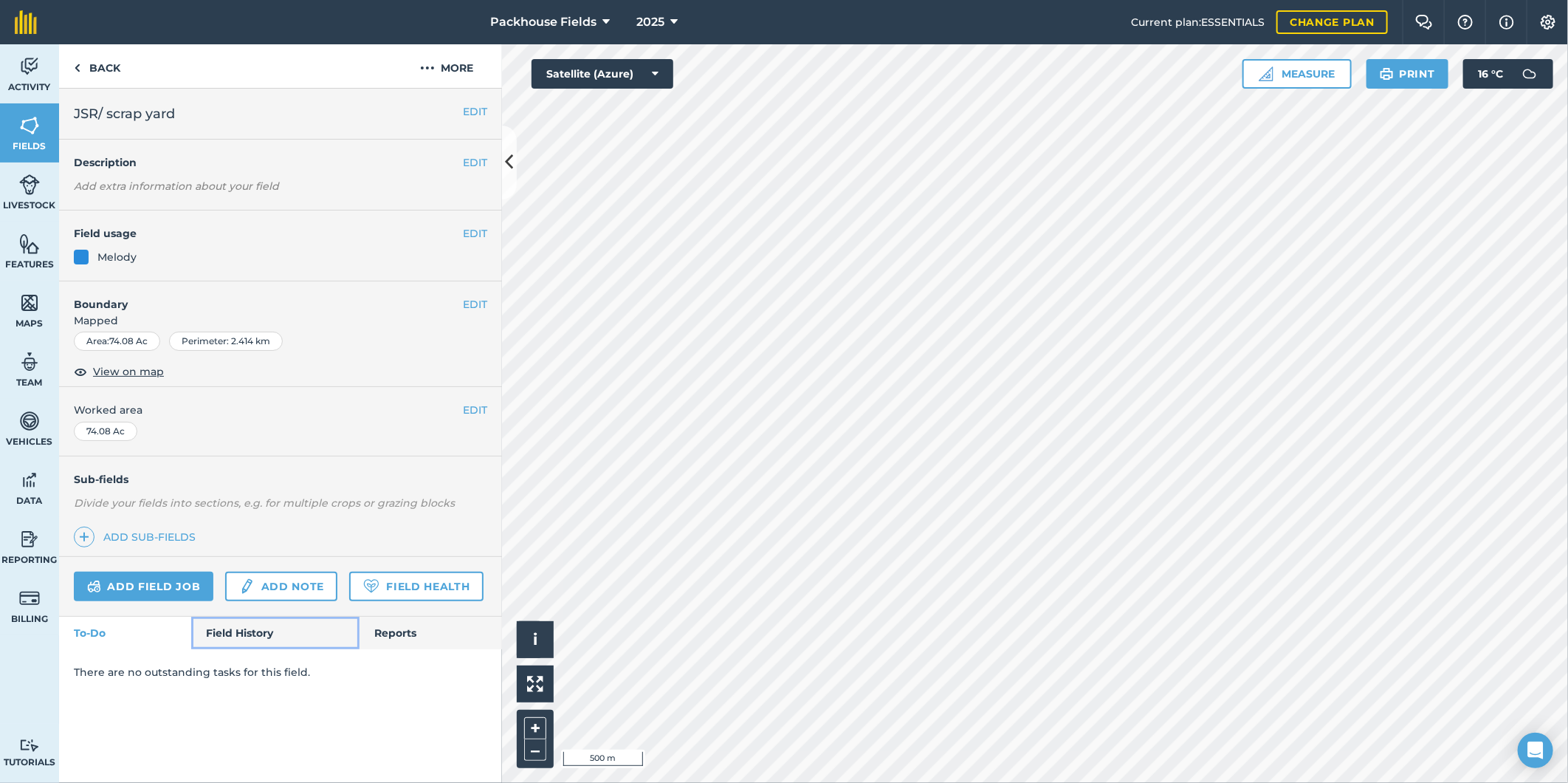
click at [229, 645] on link "Field History" at bounding box center [275, 633] width 168 height 33
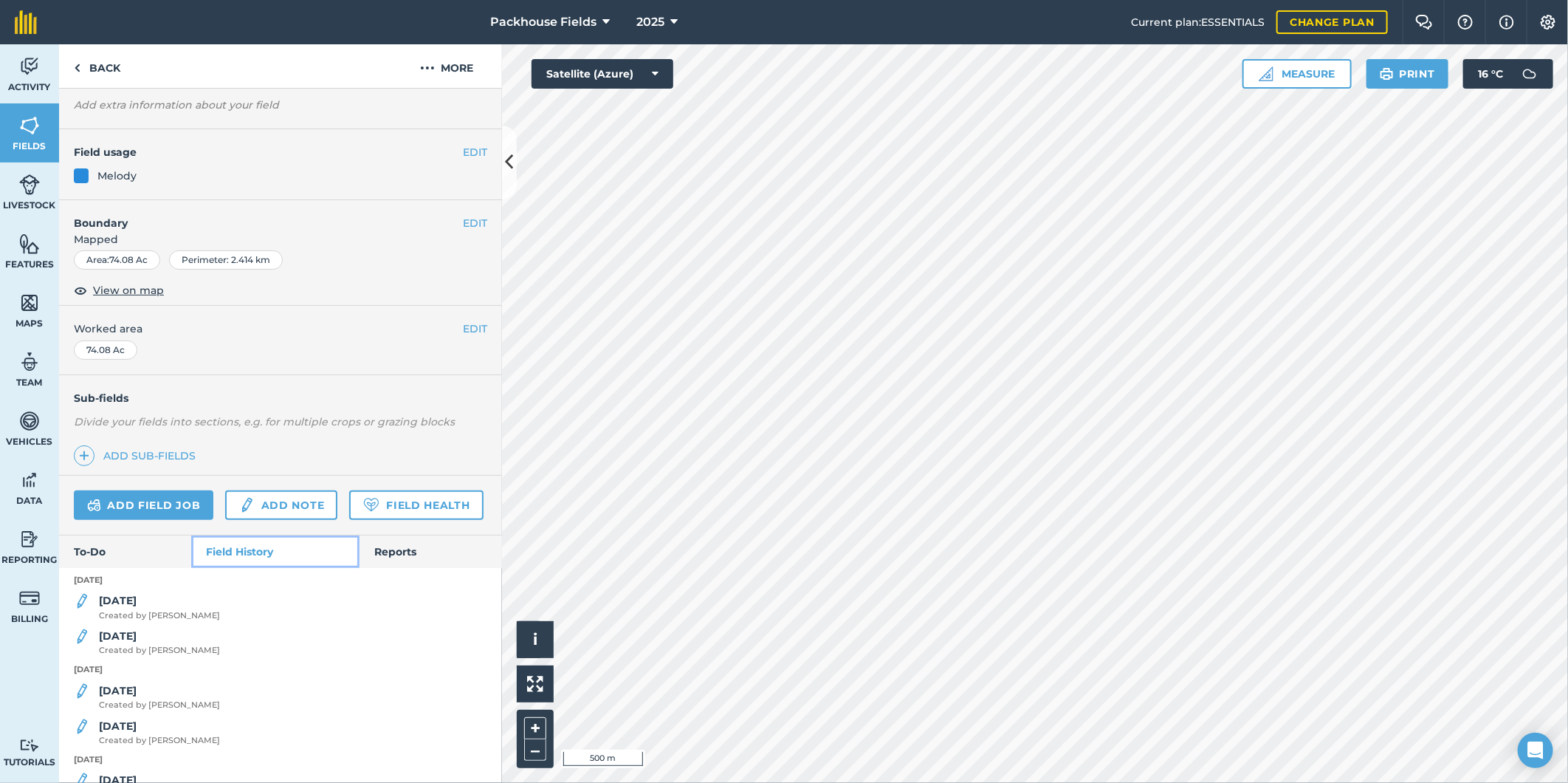
scroll to position [82, 0]
click at [149, 656] on div "[DATE] Created by [PERSON_NAME]" at bounding box center [159, 642] width 121 height 29
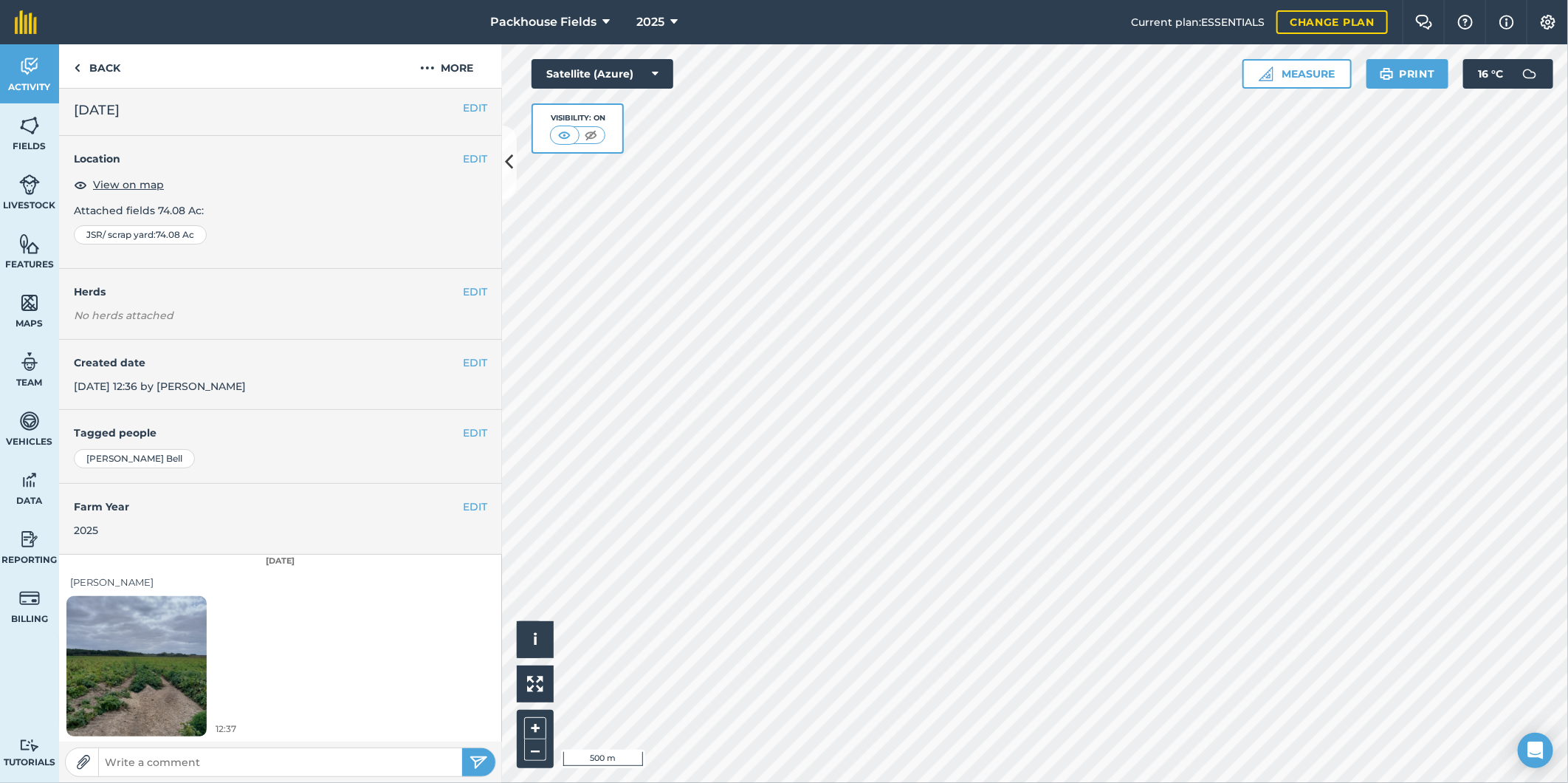
scroll to position [4, 0]
click at [150, 651] on img at bounding box center [136, 664] width 141 height 187
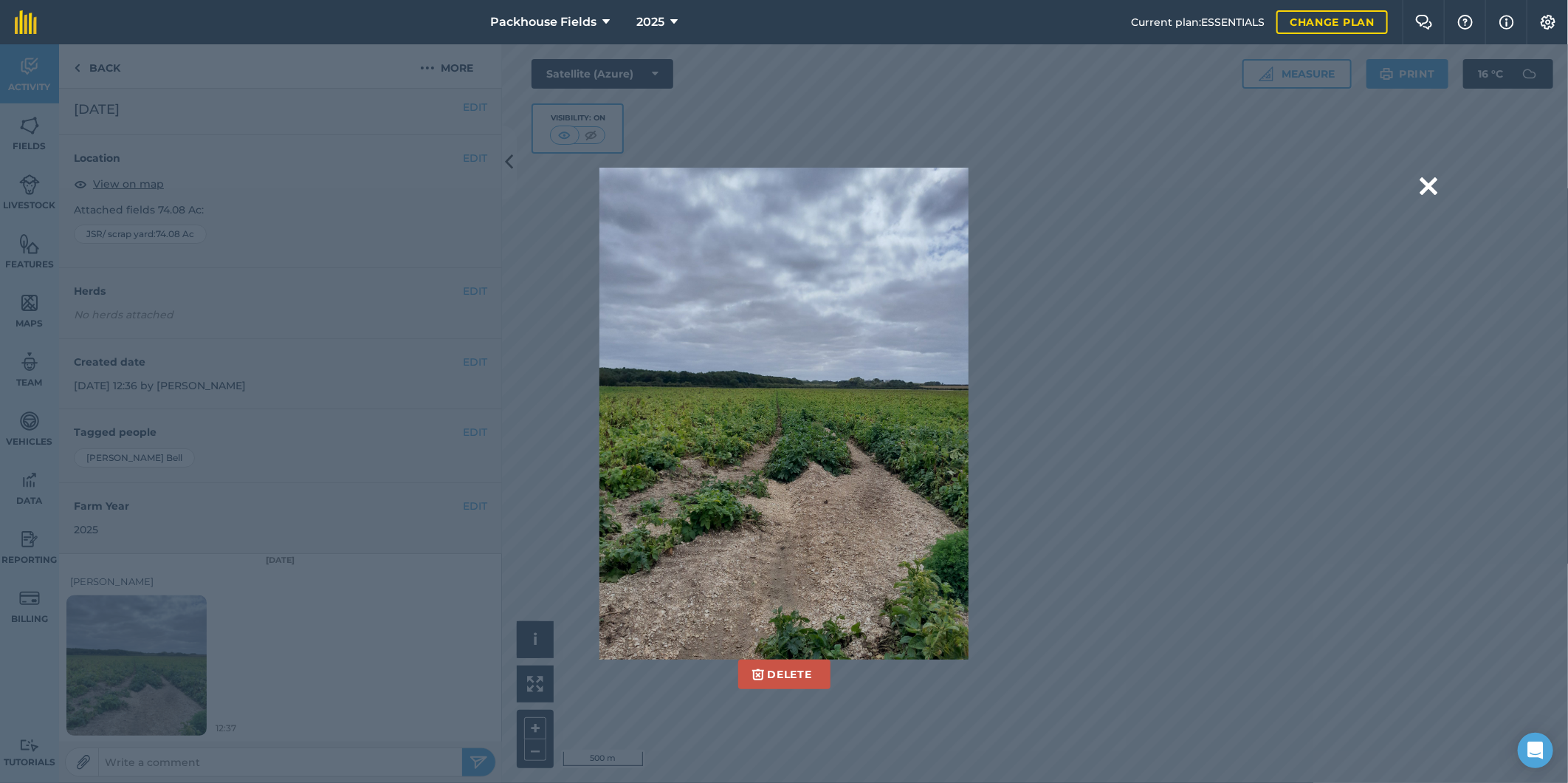
click at [1344, 321] on div "Delete Are you sure you would like to delete this image? [GEOGRAPHIC_DATA]" at bounding box center [784, 414] width 1307 height 493
click at [1436, 190] on button at bounding box center [1429, 186] width 18 height 38
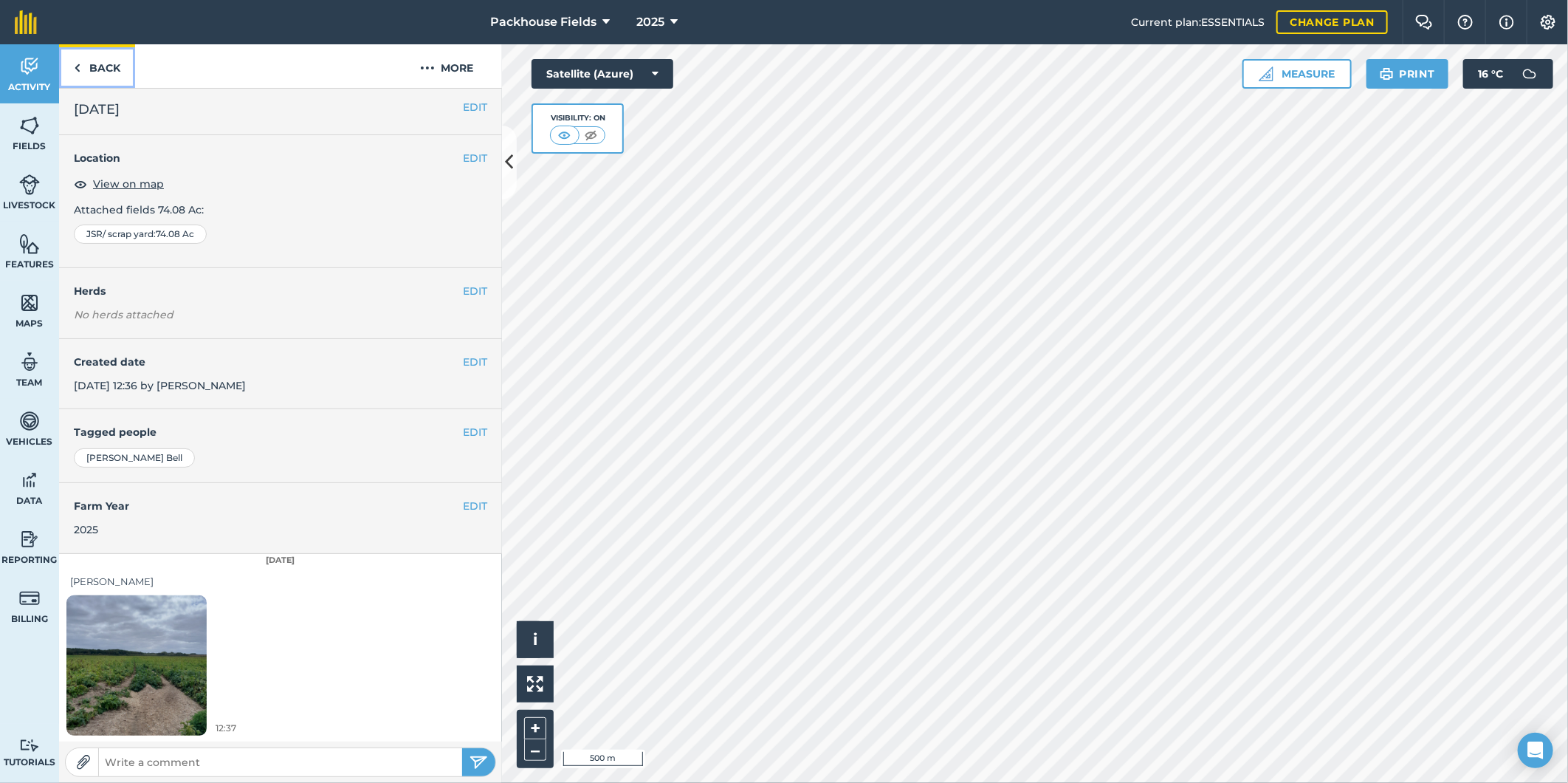
click at [111, 62] on link "Back" at bounding box center [96, 65] width 76 height 43
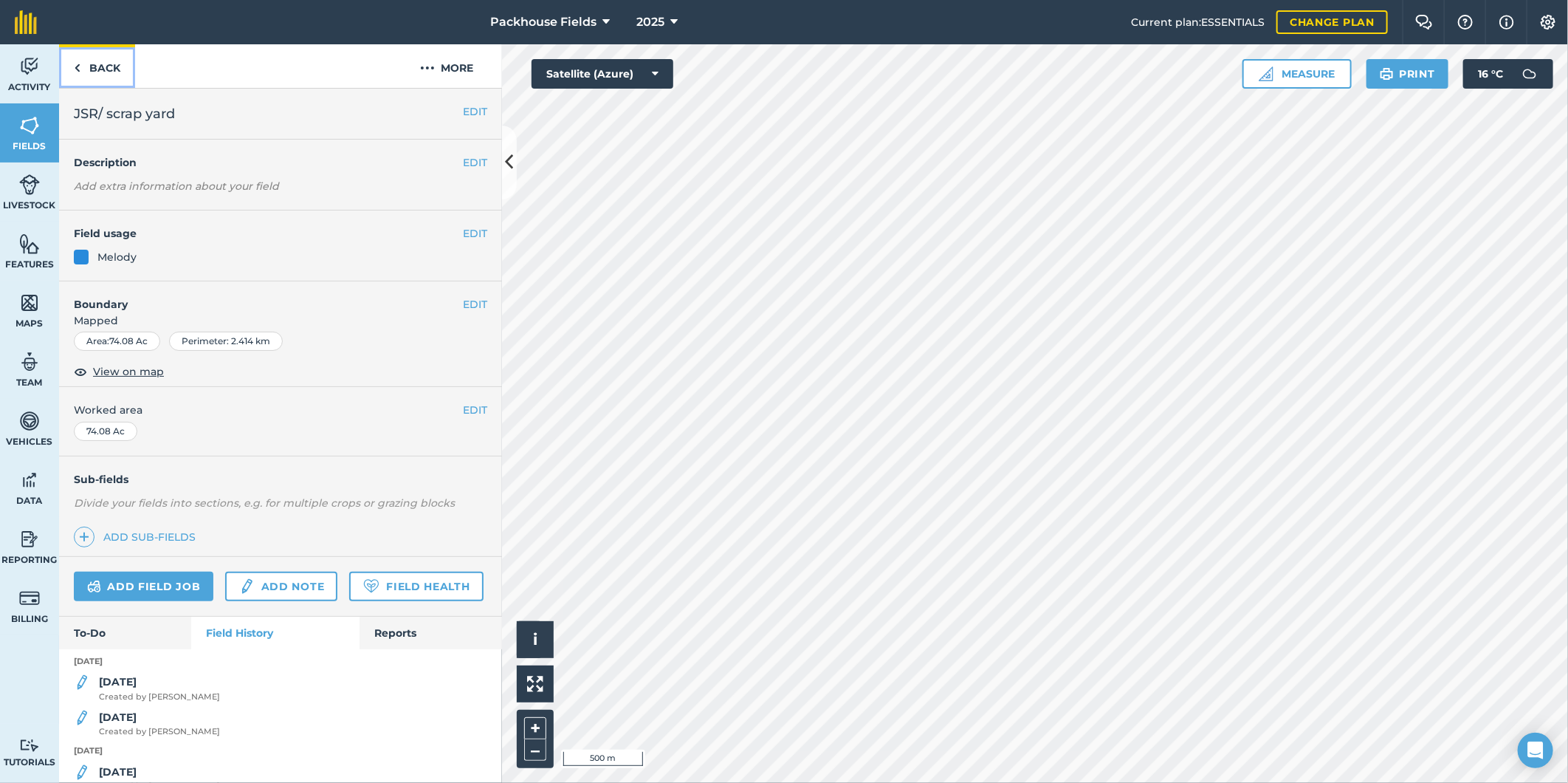
drag, startPoint x: 88, startPoint y: 64, endPoint x: 60, endPoint y: 30, distance: 44.0
click at [87, 63] on link "Back" at bounding box center [96, 65] width 76 height 43
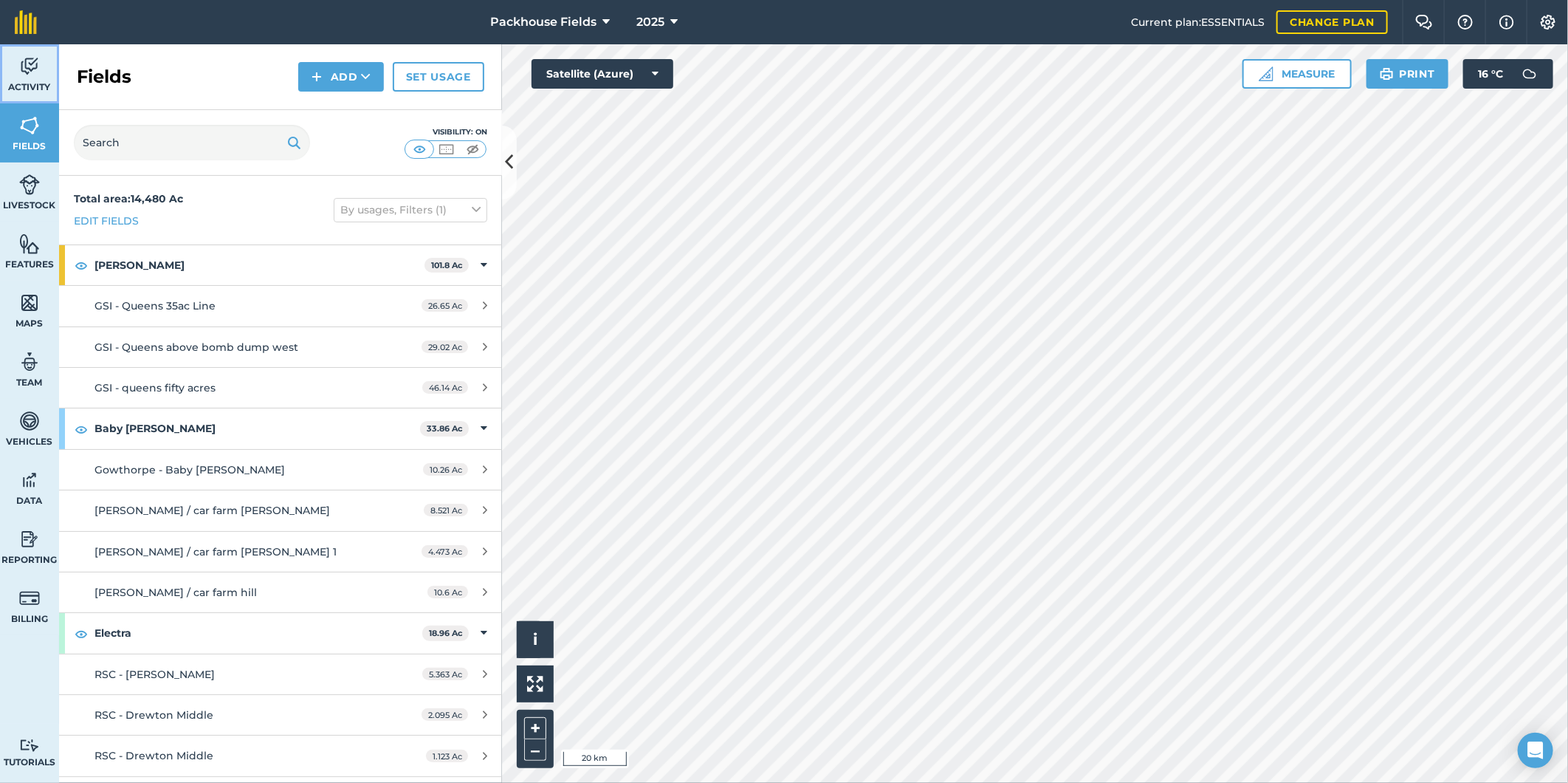
click at [27, 61] on img at bounding box center [29, 66] width 20 height 22
